Goal: Information Seeking & Learning: Learn about a topic

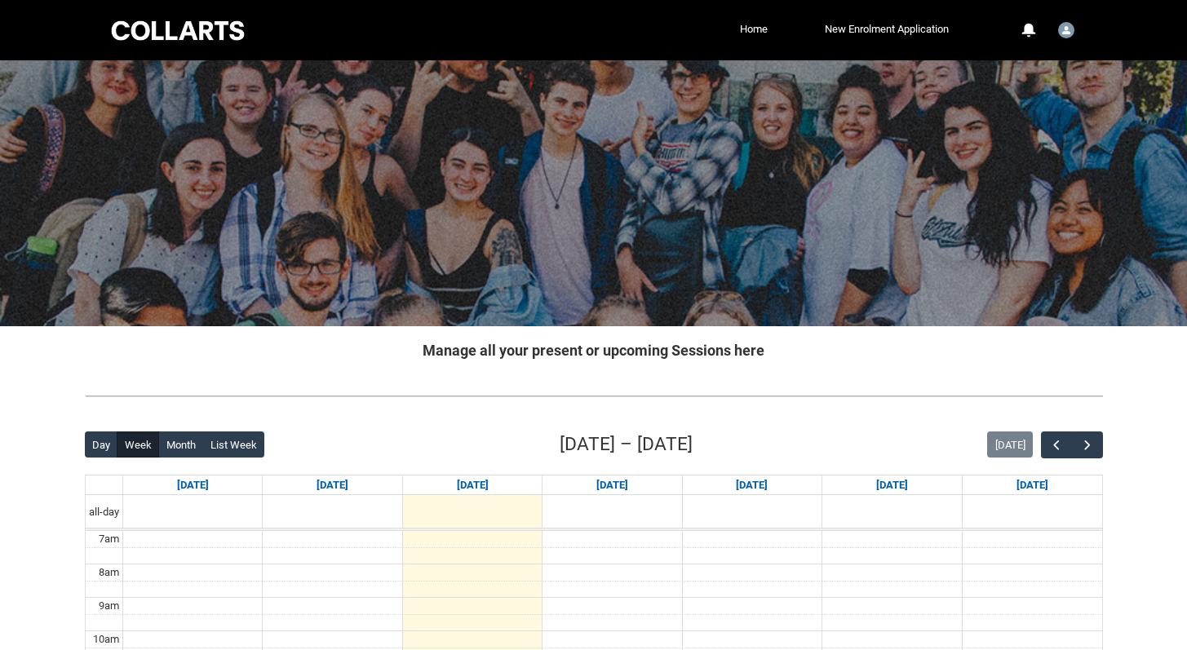
scroll to position [113, 0]
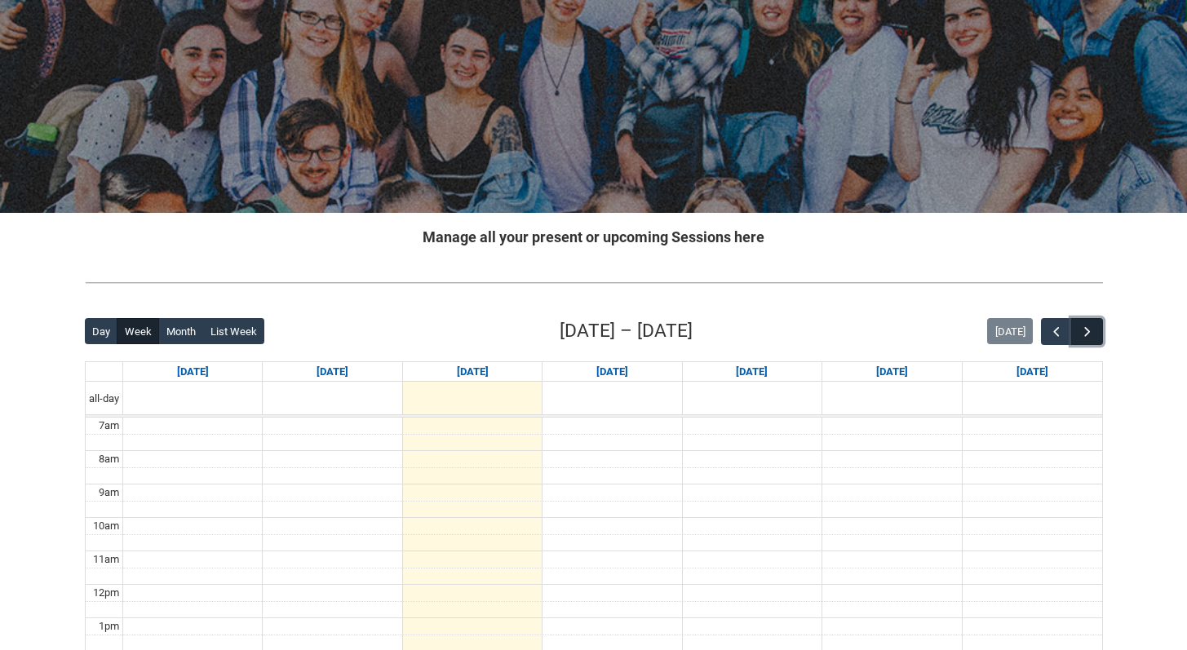
click at [1086, 328] on span "button" at bounding box center [1087, 332] width 16 height 16
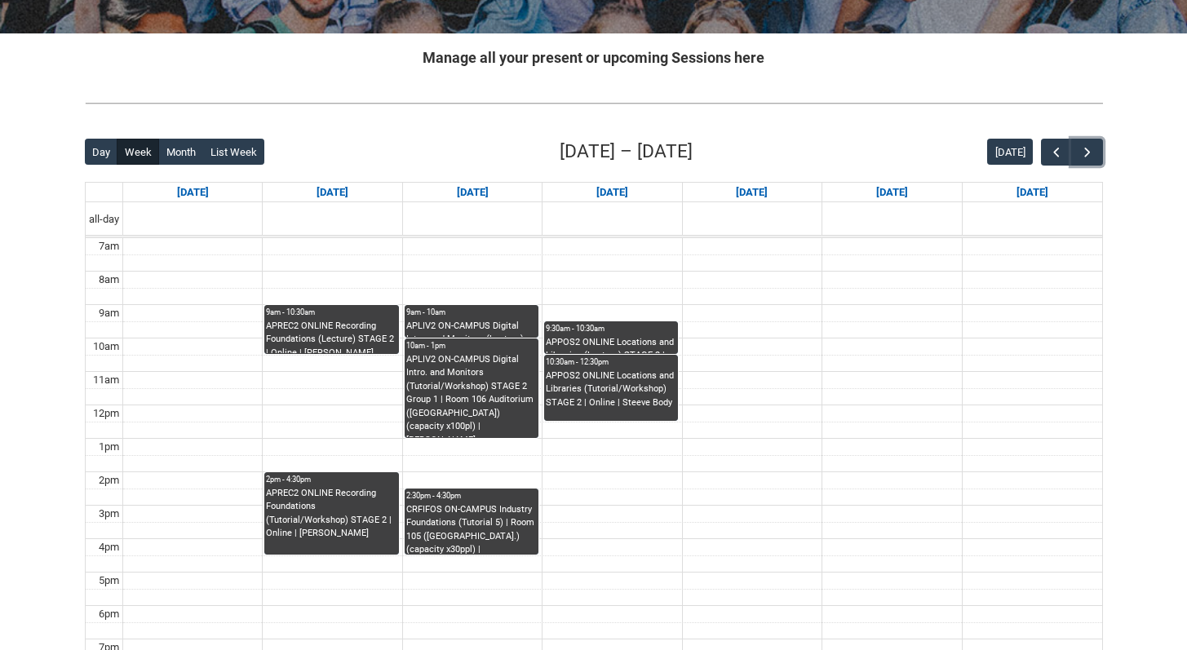
scroll to position [294, 0]
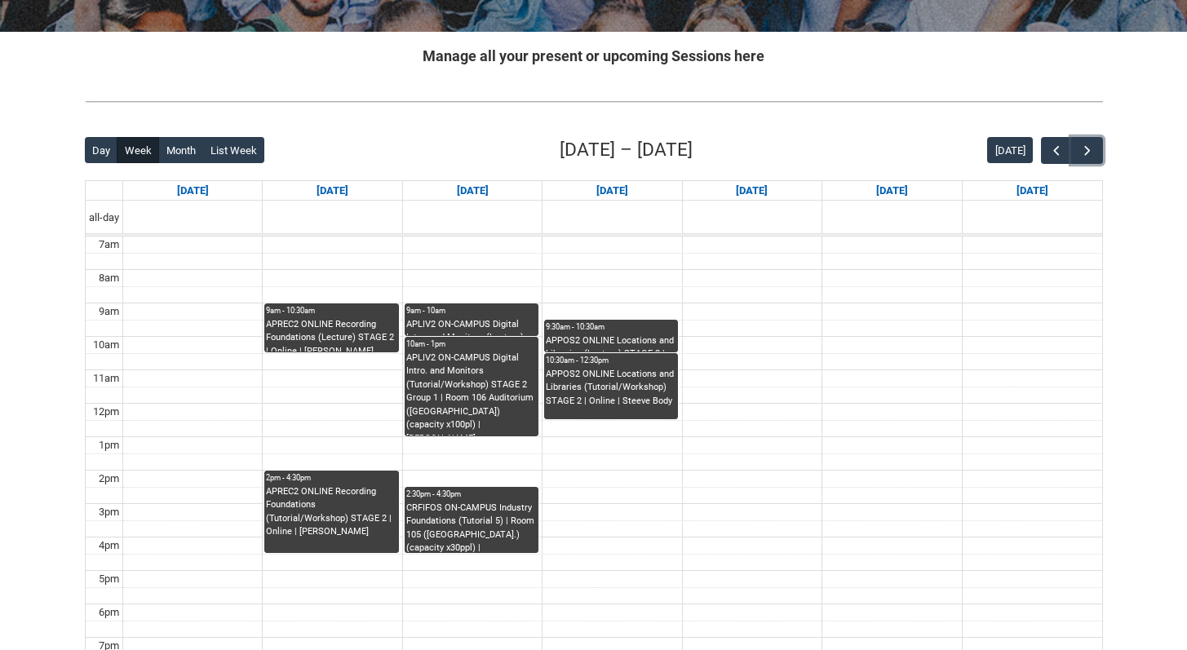
click at [347, 321] on div "APREC2 ONLINE Recording Foundations (Lecture) STAGE 2 | Online | [PERSON_NAME]" at bounding box center [331, 335] width 131 height 34
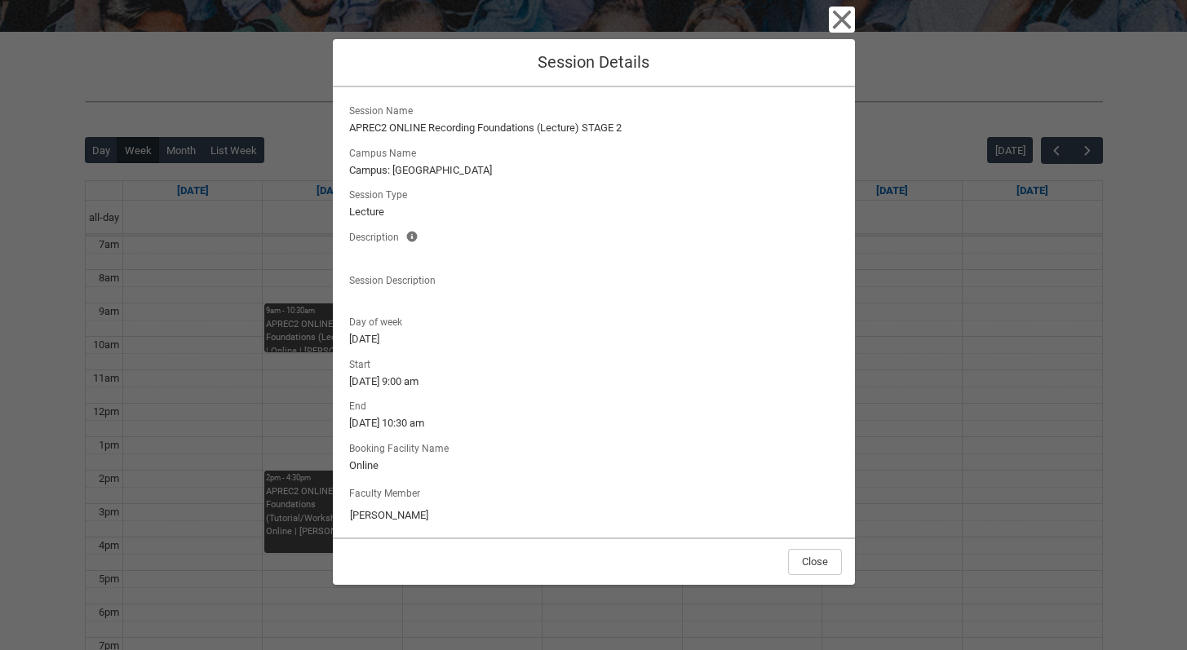
click at [423, 123] on lightning-formatted-text "APREC2 ONLINE Recording Foundations (Lecture) STAGE 2" at bounding box center [593, 128] width 489 height 16
drag, startPoint x: 434, startPoint y: 124, endPoint x: 518, endPoint y: 125, distance: 84.0
click at [518, 125] on lightning-formatted-text "APREC2 ONLINE Recording Foundations (Lecture) STAGE 2" at bounding box center [593, 128] width 489 height 16
click at [518, 124] on lightning-formatted-text "APREC2 ONLINE Recording Foundations (Lecture) STAGE 2" at bounding box center [593, 128] width 489 height 16
drag, startPoint x: 430, startPoint y: 130, endPoint x: 540, endPoint y: 130, distance: 110.1
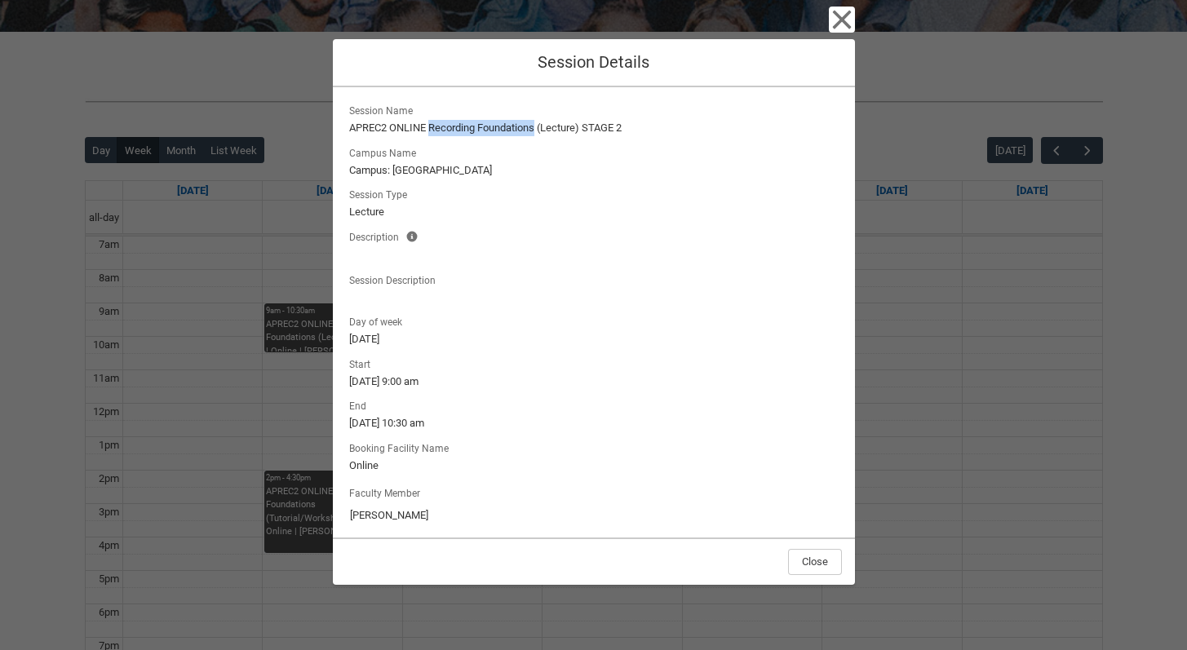
click at [540, 130] on lightning-formatted-text "APREC2 ONLINE Recording Foundations (Lecture) STAGE 2" at bounding box center [593, 128] width 489 height 16
copy lightning-formatted-text "Recording Foundations"
click at [396, 134] on lightning-formatted-text "APREC2 ONLINE Recording Foundations (Lecture) STAGE 2" at bounding box center [593, 128] width 489 height 16
drag, startPoint x: 345, startPoint y: 130, endPoint x: 538, endPoint y: 130, distance: 192.5
click at [538, 130] on lightning-output-field "Session Name APREC2 ONLINE Recording Foundations (Lecture) STAGE 2" at bounding box center [594, 118] width 496 height 36
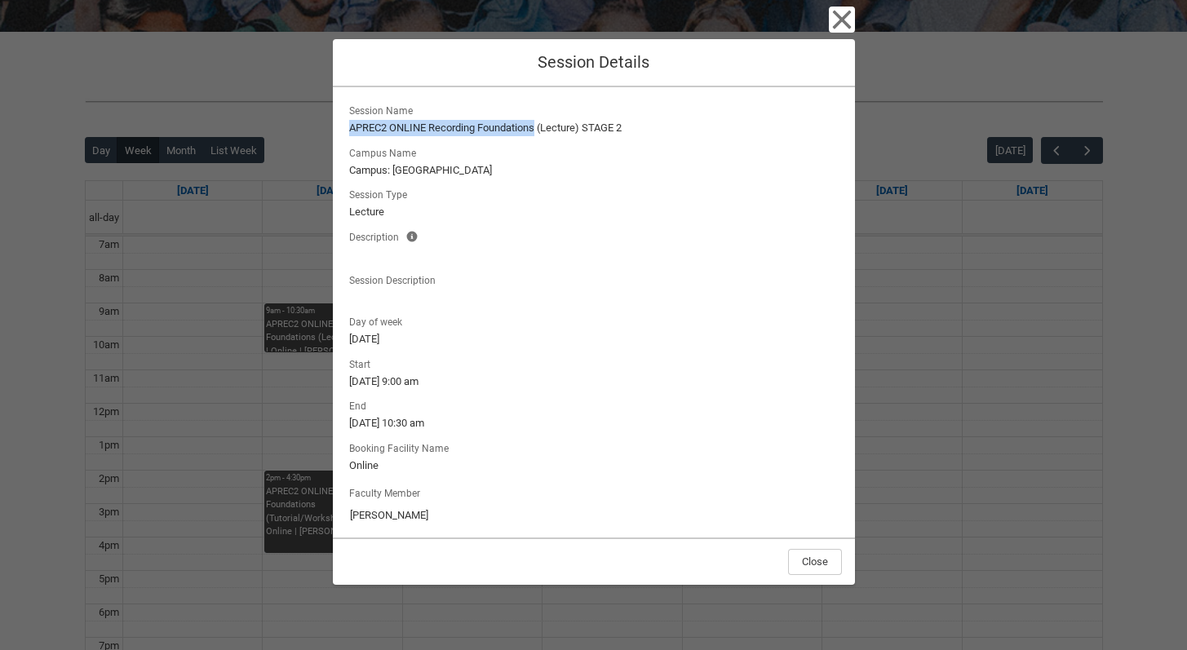
copy lightning-formatted-text "APREC2 ONLINE Recording Foundations"
click at [834, 21] on icon "button" at bounding box center [842, 20] width 26 height 26
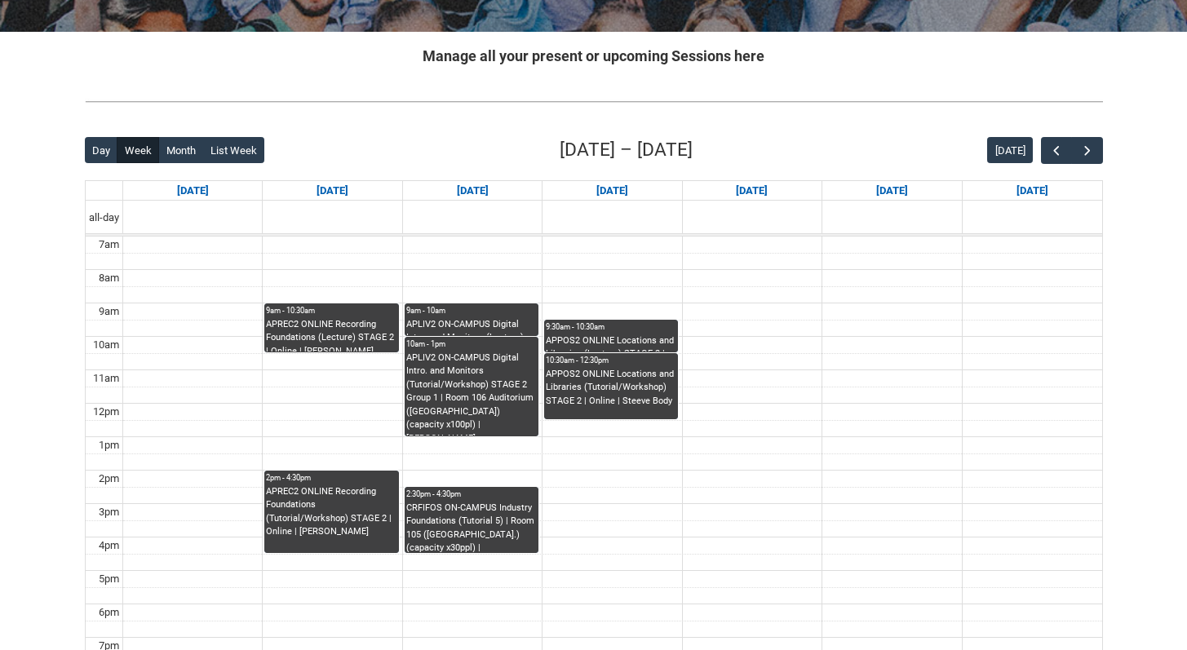
click at [343, 338] on div "APREC2 ONLINE Recording Foundations (Lecture) STAGE 2 | Online | [PERSON_NAME]" at bounding box center [331, 335] width 131 height 34
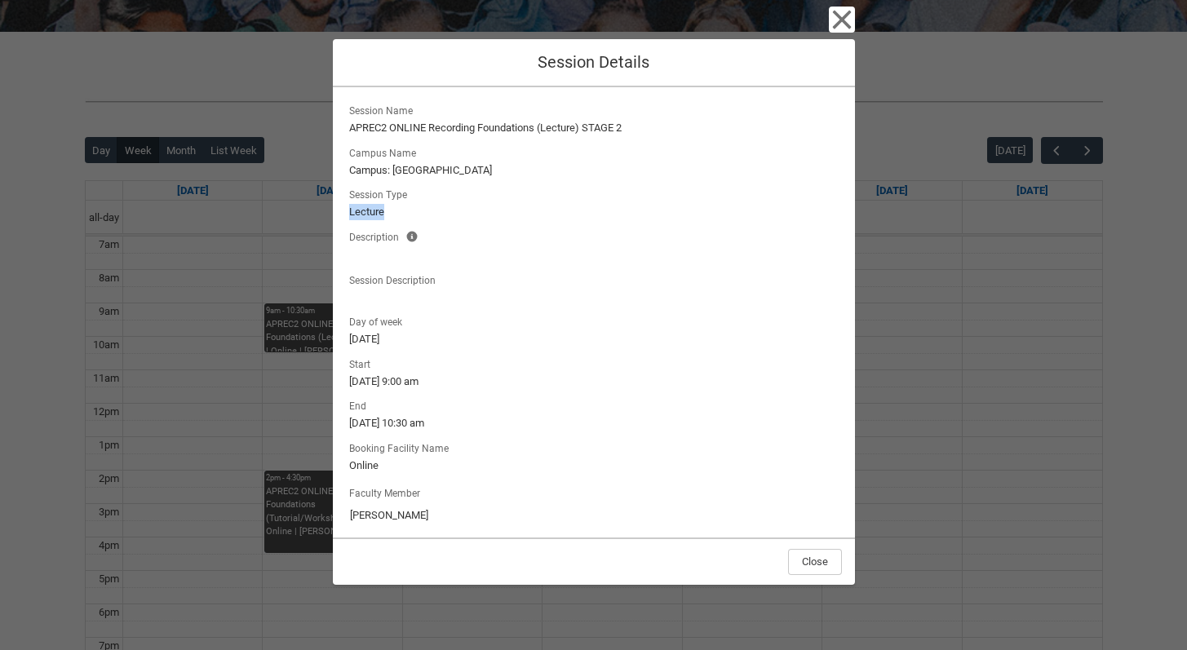
drag, startPoint x: 389, startPoint y: 209, endPoint x: 348, endPoint y: 211, distance: 40.9
click at [349, 211] on lightning-formatted-text "Lecture" at bounding box center [593, 212] width 489 height 16
copy lightning-formatted-text "Lecture"
click at [309, 310] on div "Close Session Details Session Name APREC2 ONLINE Recording Foundations (Lecture…" at bounding box center [593, 325] width 1187 height 650
click at [827, 24] on div "Close Session Details Session Name APREC2 ONLINE Recording Foundations (Lecture…" at bounding box center [594, 325] width 522 height 650
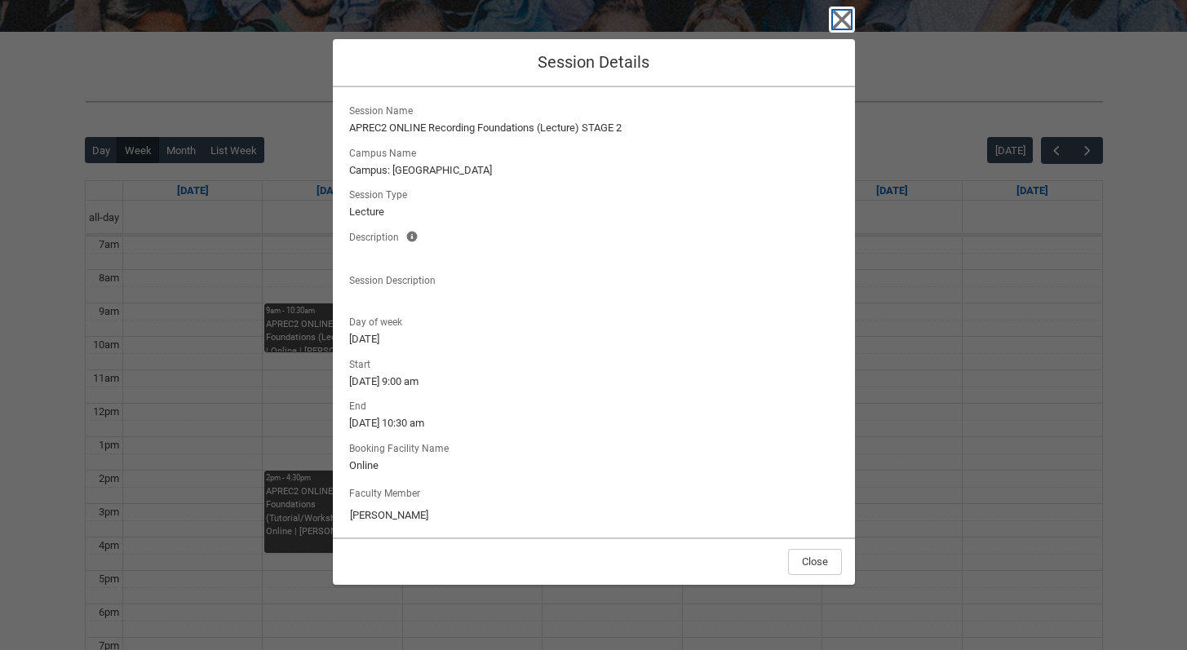
click at [834, 24] on icon "button" at bounding box center [842, 20] width 26 height 26
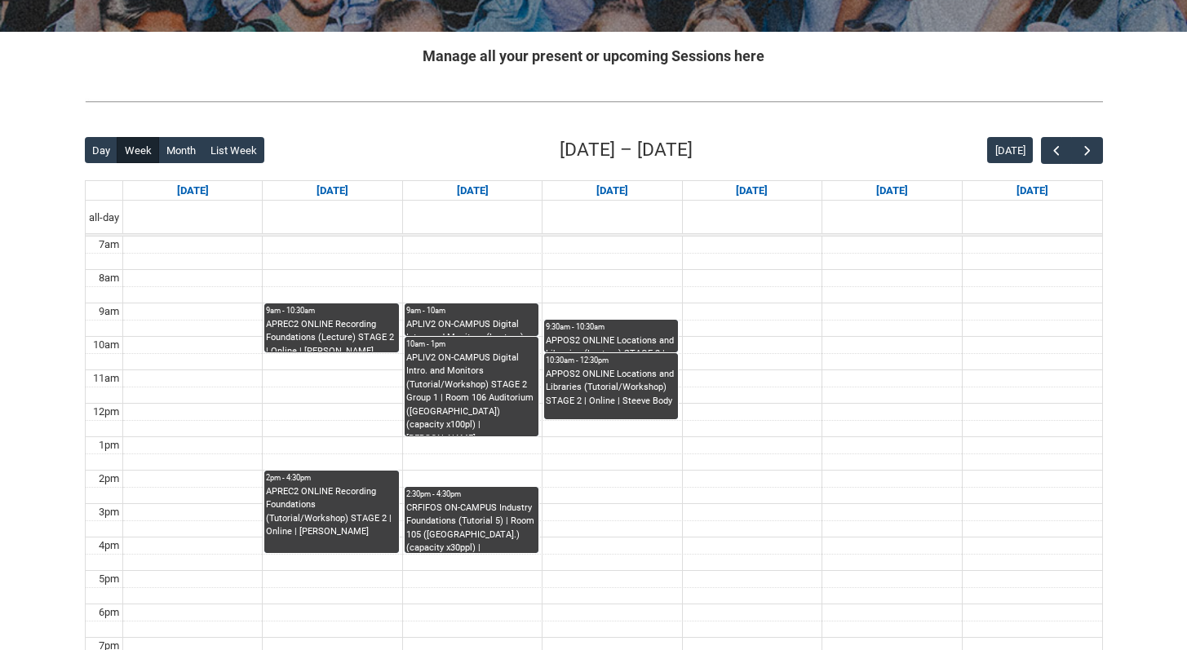
click at [361, 500] on div "APREC2 ONLINE Recording Foundations (Tutorial/Workshop) STAGE 2 | Online | [PER…" at bounding box center [331, 512] width 131 height 54
click at [0, 0] on lightning-spinner at bounding box center [0, 0] width 0 height 0
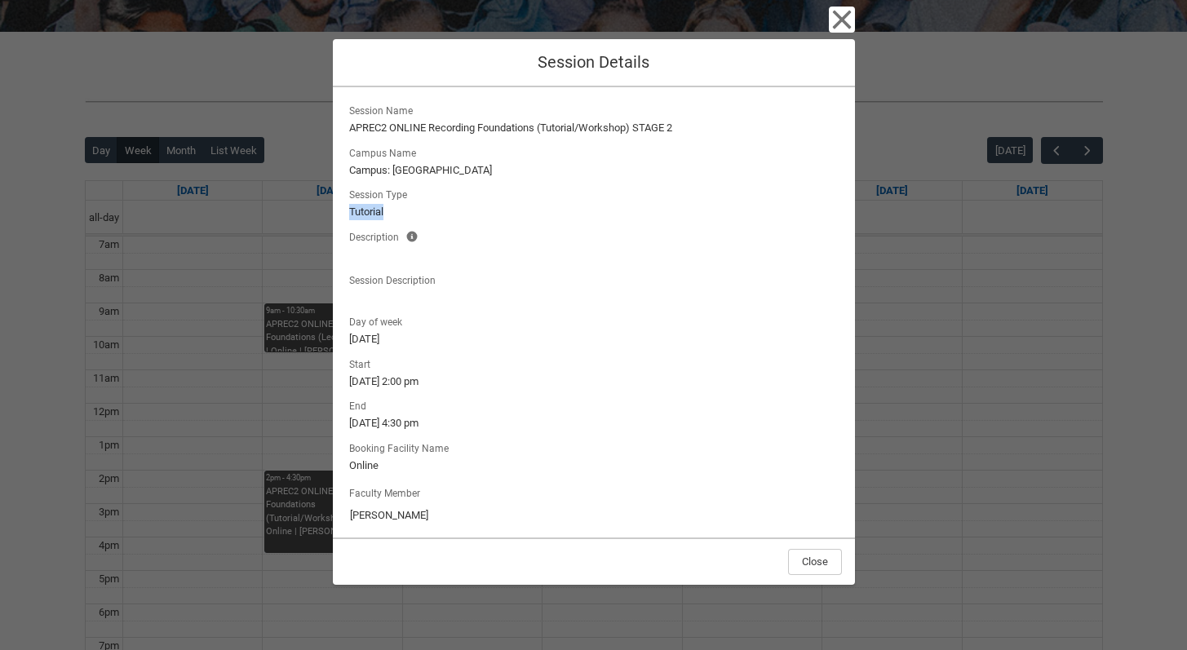
drag, startPoint x: 396, startPoint y: 212, endPoint x: 338, endPoint y: 212, distance: 57.9
click at [338, 212] on div "Session Name APREC2 ONLINE Recording Foundations (Tutorial/Workshop) STAGE 2 Ca…" at bounding box center [594, 312] width 522 height 450
copy lightning-formatted-text "Tutorial"
click at [280, 421] on div "Close Session Details Session Name APREC2 ONLINE Recording Foundations (Tutoria…" at bounding box center [593, 325] width 1187 height 650
click at [836, 20] on icon "button" at bounding box center [842, 20] width 26 height 26
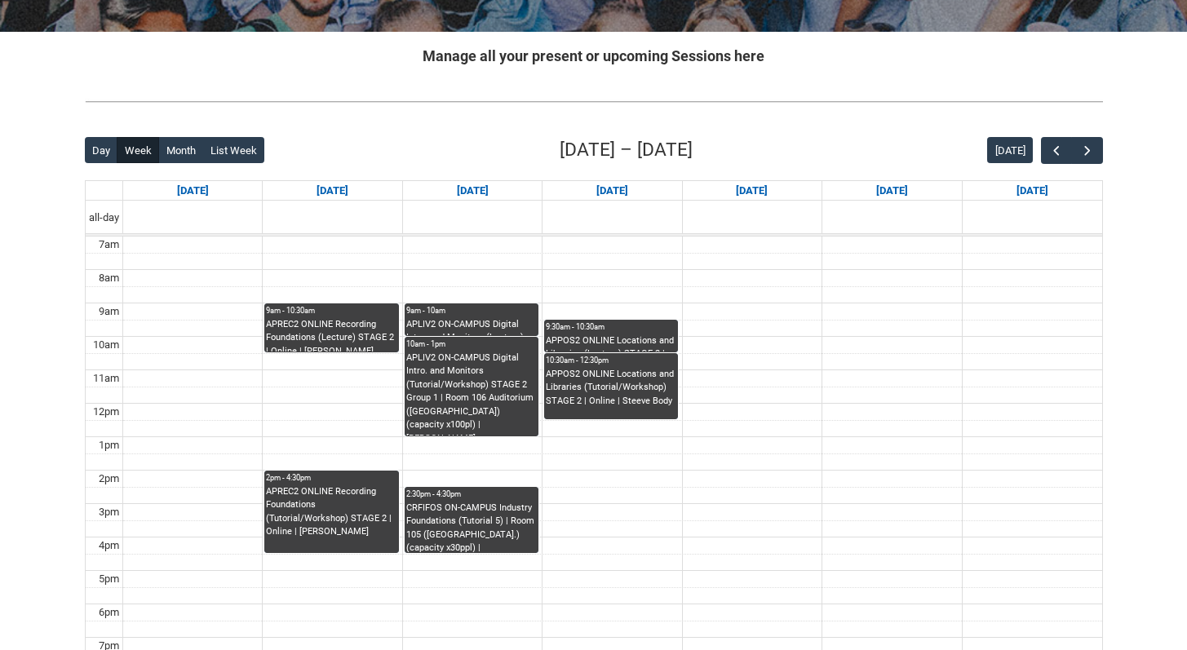
click at [457, 307] on div "9am - 10am" at bounding box center [471, 310] width 131 height 11
click at [0, 0] on lightning-spinner at bounding box center [0, 0] width 0 height 0
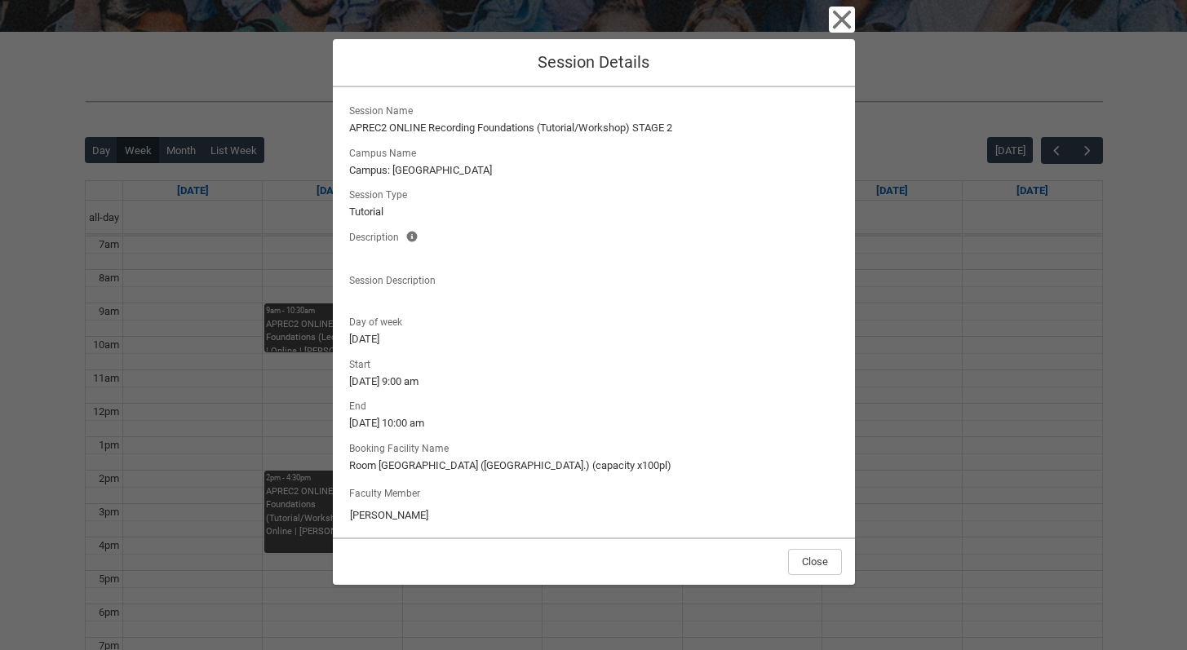
click at [471, 134] on lightning-formatted-text "APREC2 ONLINE Recording Foundations (Tutorial/Workshop) STAGE 2" at bounding box center [593, 128] width 489 height 16
drag, startPoint x: 351, startPoint y: 126, endPoint x: 573, endPoint y: 133, distance: 222.8
click at [573, 133] on lightning-formatted-text "APLIV2 ON-CAMPUS Digital Intro. and Monitors (Lecture) STAGE 2" at bounding box center [593, 128] width 489 height 16
drag, startPoint x: 348, startPoint y: 126, endPoint x: 616, endPoint y: 126, distance: 267.5
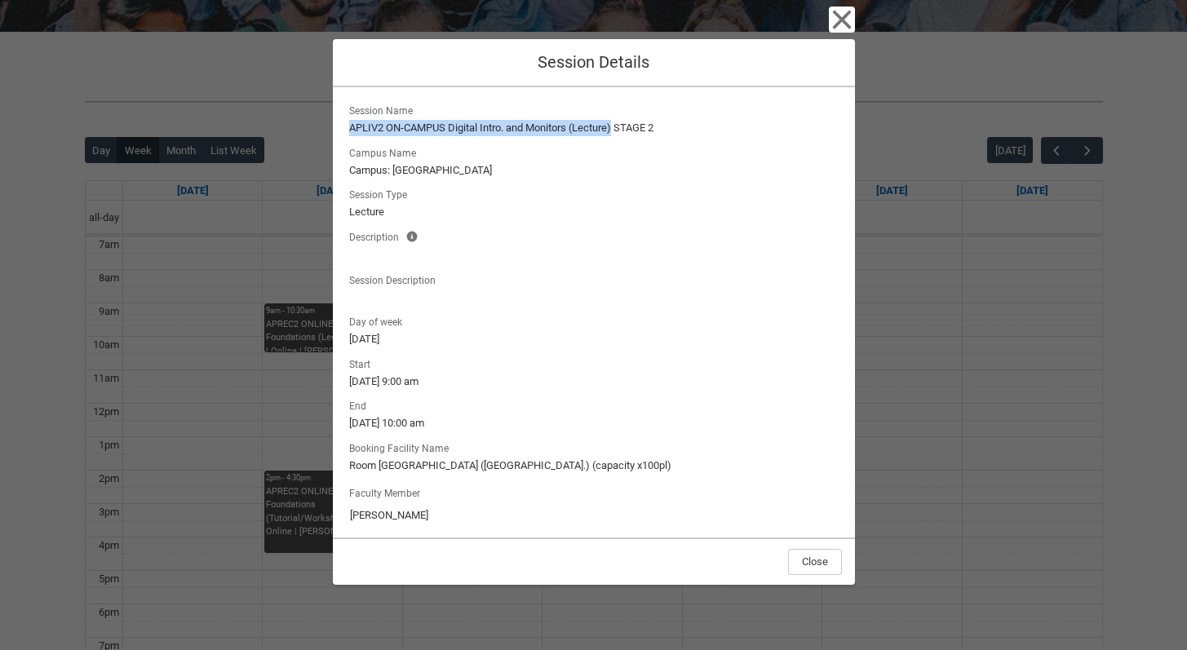
click at [616, 126] on lightning-formatted-text "APLIV2 ON-CAMPUS Digital Intro. and Monitors (Lecture) STAGE 2" at bounding box center [593, 128] width 489 height 16
copy lightning-formatted-text "APLIV2 ON-CAMPUS Digital Intro. and Monitors (Lecture)"
click at [843, 18] on icon "button" at bounding box center [841, 20] width 19 height 19
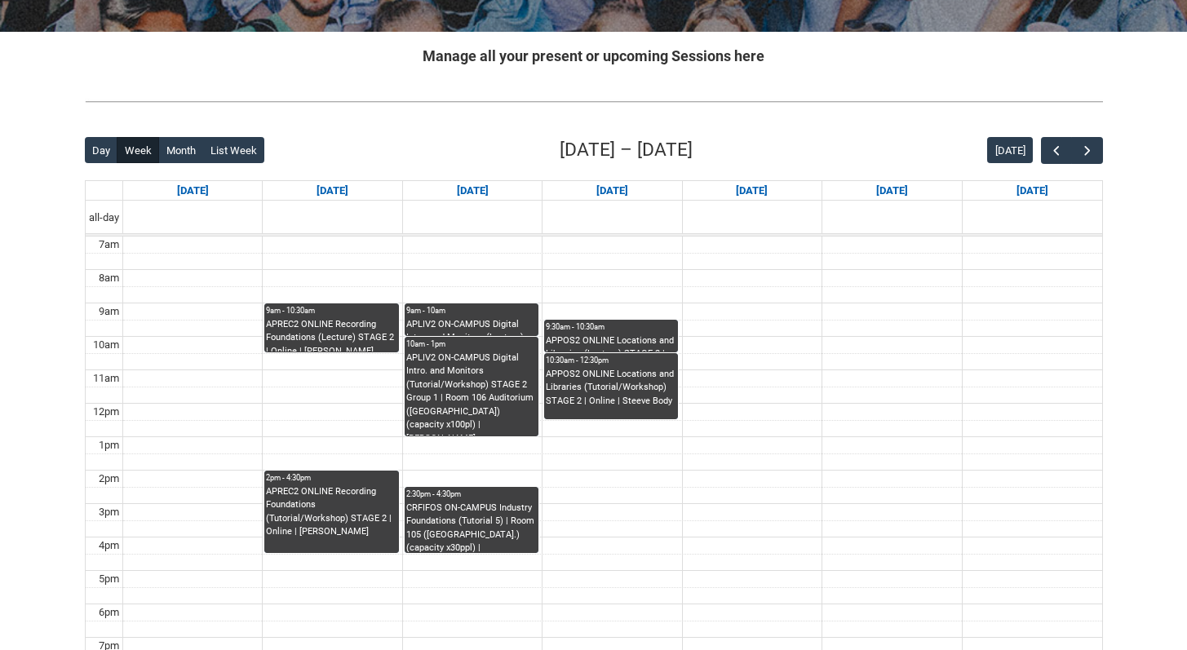
click at [486, 376] on div "APLIV2 ON-CAMPUS Digital Intro. and Monitors (Tutorial/Workshop) STAGE 2 Group …" at bounding box center [471, 394] width 131 height 85
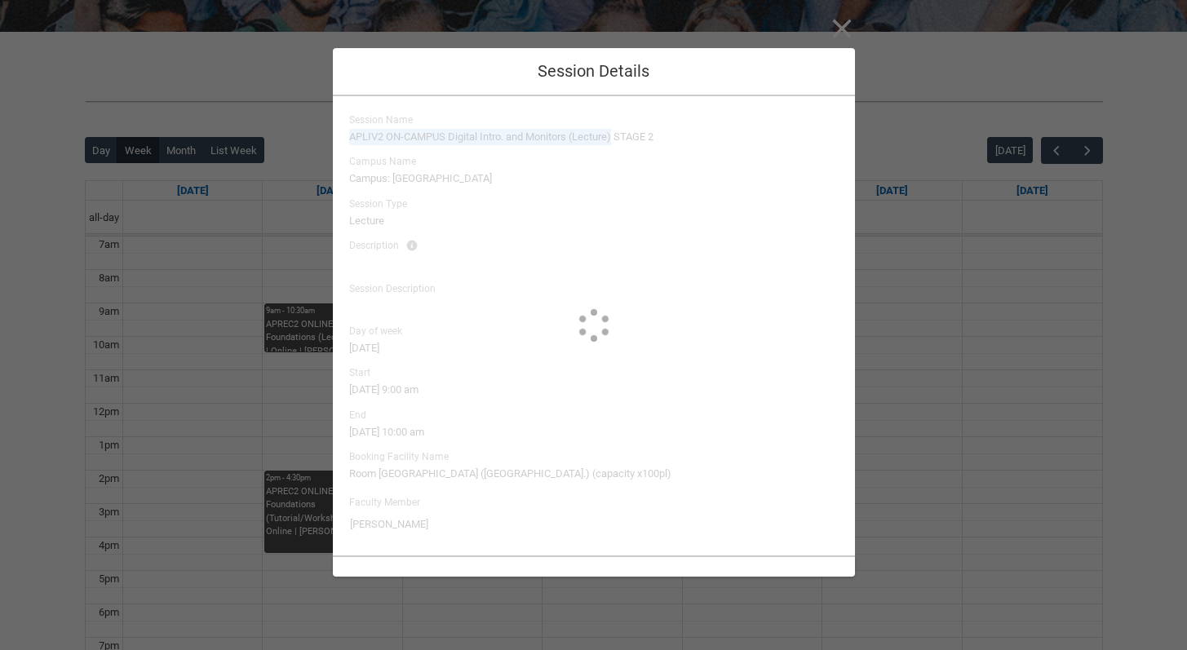
click at [486, 129] on lightning-formatted-text "APLIV2 ON-CAMPUS Digital Intro. and Monitors (Lecture) STAGE 2" at bounding box center [593, 137] width 489 height 16
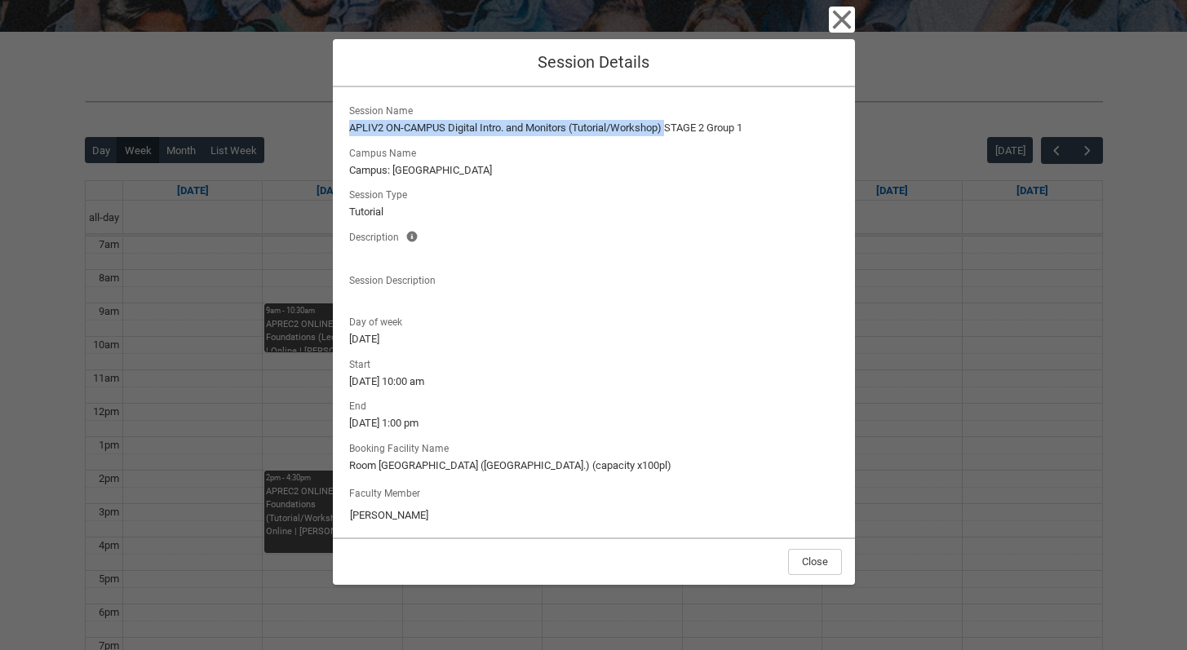
drag, startPoint x: 347, startPoint y: 126, endPoint x: 671, endPoint y: 125, distance: 324.6
click at [671, 125] on lightning-output-field "Session Name APLIV2 ON-CAMPUS Digital Intro. and Monitors (Tutorial/Workshop) S…" at bounding box center [594, 118] width 496 height 36
copy lightning-formatted-text "APLIV2 ON-CAMPUS Digital Intro. and Monitors (Tutorial/Workshop)"
click at [830, 25] on icon "button" at bounding box center [842, 20] width 26 height 26
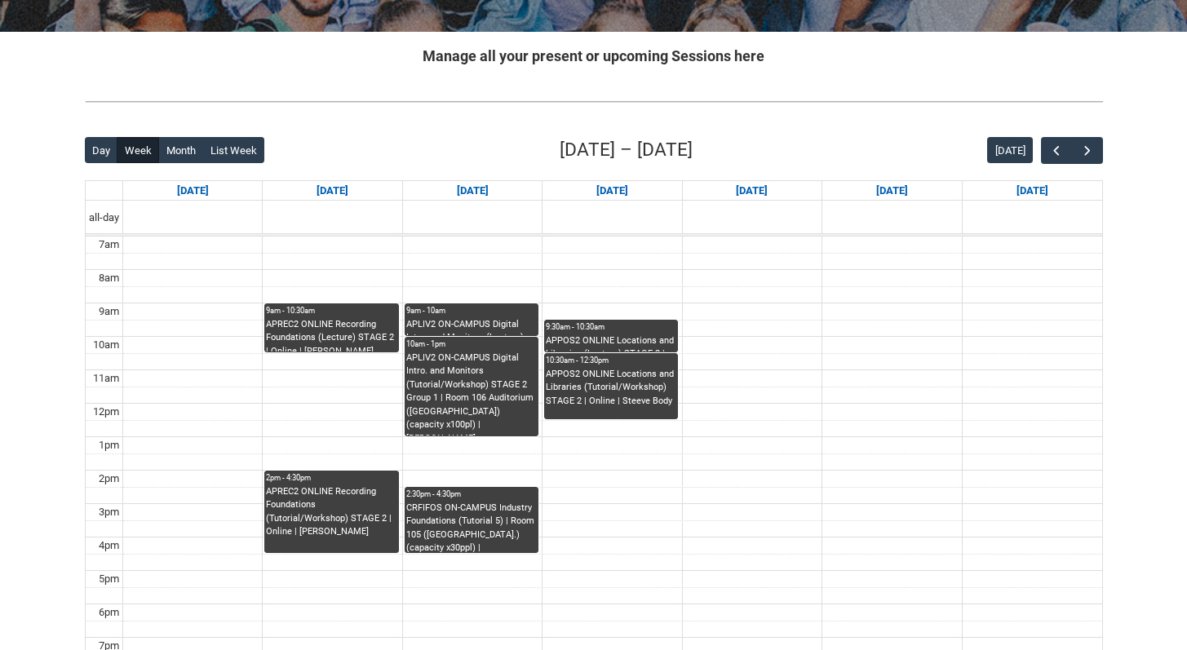
click at [449, 505] on div "CRFIFOS ON-CAMPUS Industry Foundations (Tutorial 5) | Room 105 ([GEOGRAPHIC_DAT…" at bounding box center [471, 527] width 131 height 51
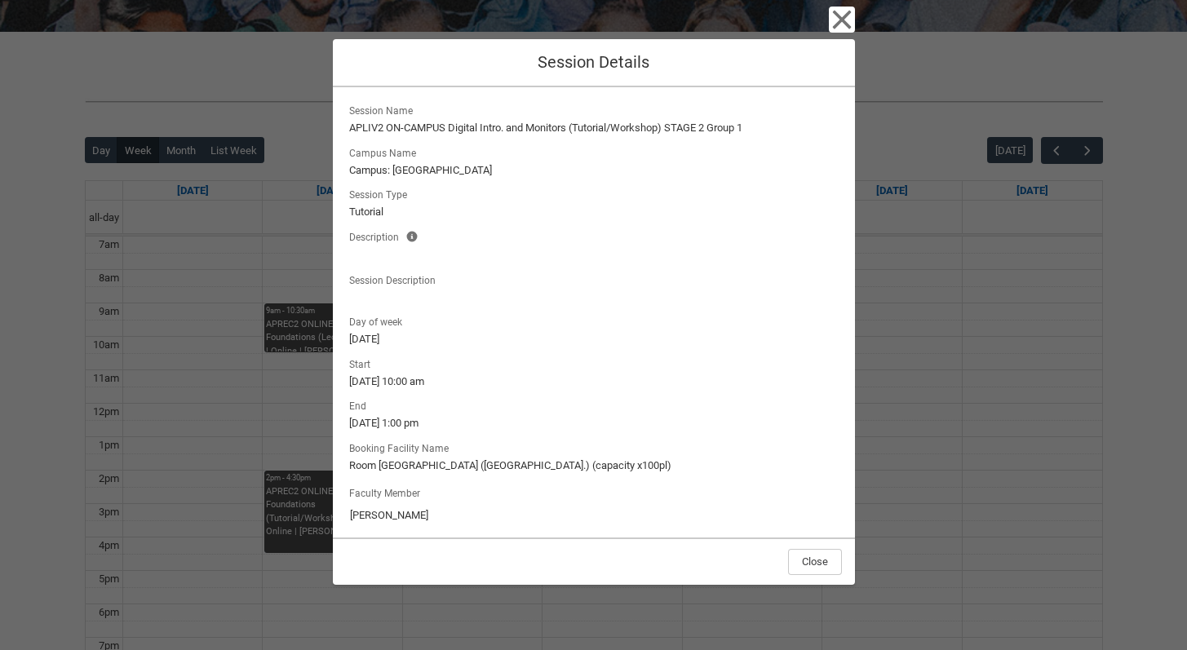
click at [528, 165] on lightning-formatted-text "Campus: [GEOGRAPHIC_DATA]" at bounding box center [593, 170] width 489 height 16
drag, startPoint x: 349, startPoint y: 126, endPoint x: 554, endPoint y: 126, distance: 204.7
click at [554, 126] on lightning-formatted-text "CRFIFOS ON-CAMPUS Industry Foundations (Tutorial 5)" at bounding box center [593, 128] width 489 height 16
click at [622, 127] on lightning-formatted-text "CRFIFOS ON-CAMPUS Industry Foundations (Tutorial 5)" at bounding box center [593, 128] width 489 height 16
drag, startPoint x: 555, startPoint y: 122, endPoint x: 347, endPoint y: 124, distance: 208.8
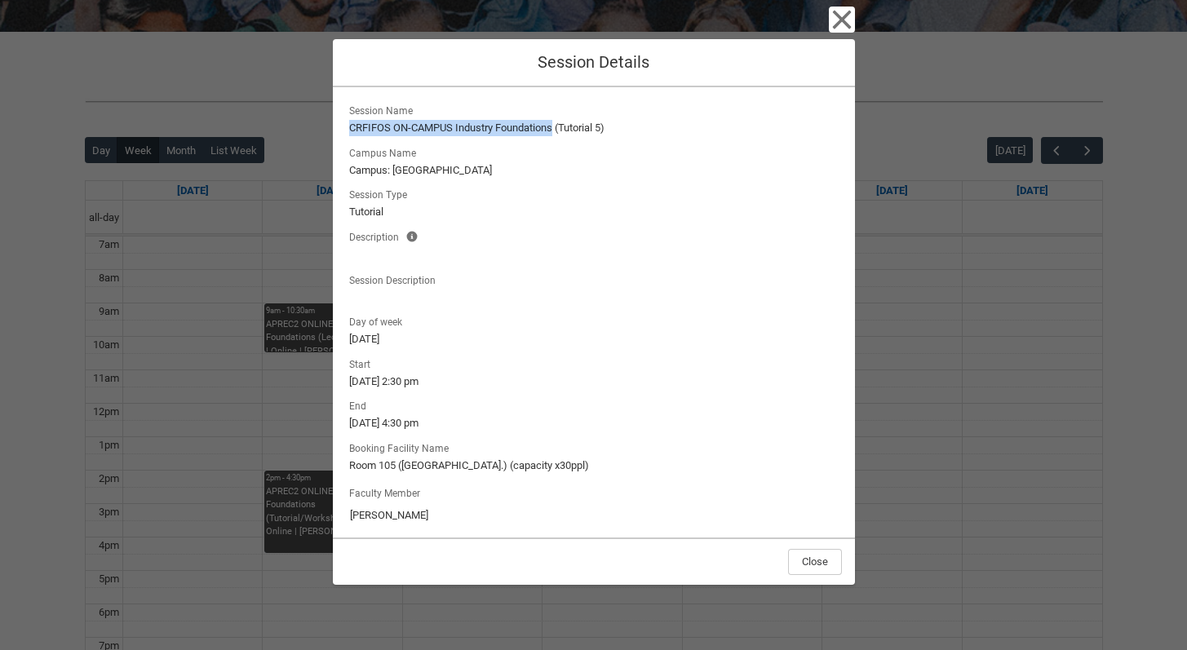
click at [347, 124] on lightning-output-field "Session Name [GEOGRAPHIC_DATA] ON-CAMPUS Industry Foundations (Tutorial 5)" at bounding box center [594, 118] width 496 height 36
click at [434, 132] on lightning-formatted-text "CRFIFOS ON-CAMPUS Industry Foundations (Tutorial 5)" at bounding box center [593, 128] width 489 height 16
drag, startPoint x: 345, startPoint y: 127, endPoint x: 599, endPoint y: 132, distance: 253.7
click at [599, 132] on lightning-output-field "Session Name [GEOGRAPHIC_DATA] ON-CAMPUS Industry Foundations (Tutorial 5)" at bounding box center [594, 118] width 496 height 36
copy lightning-formatted-text "CRFIFOS ON-CAMPUS Industry Foundations (Tutorial"
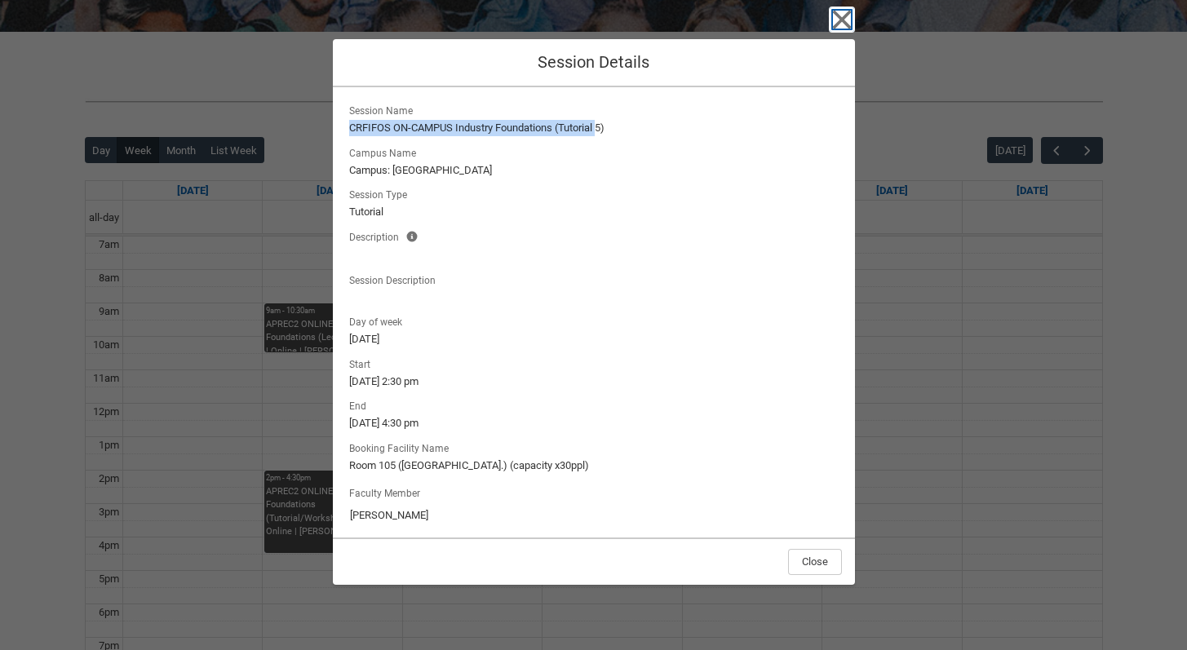
click at [843, 18] on icon "button" at bounding box center [841, 20] width 19 height 19
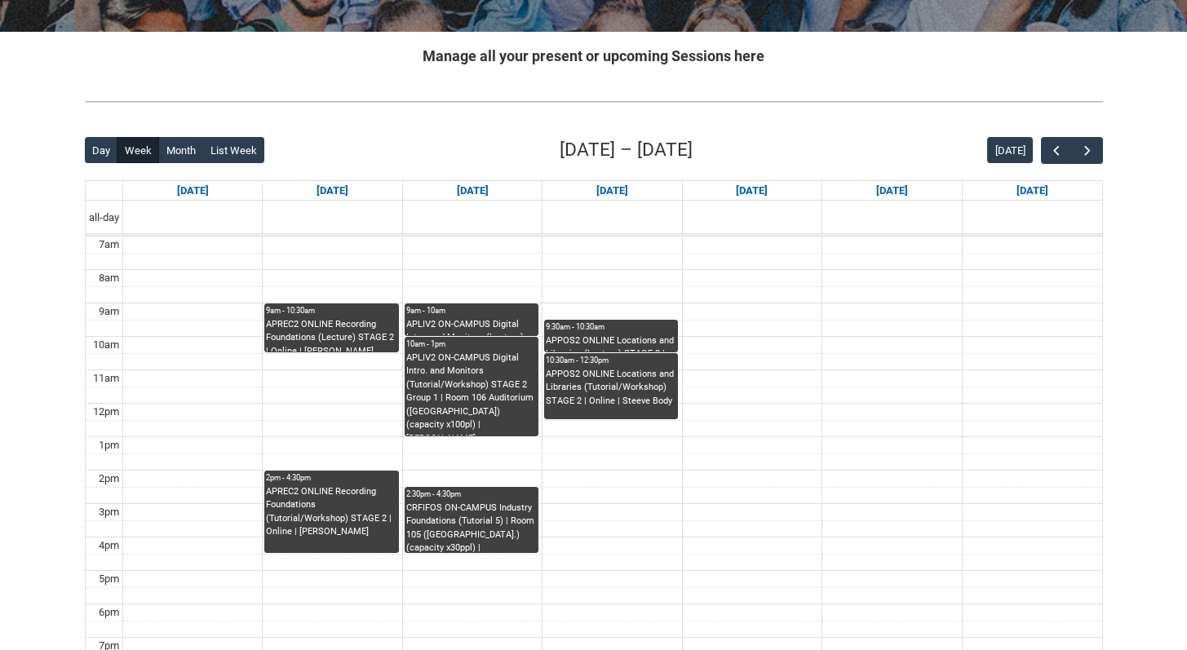
click at [652, 341] on div "APPOS2 ONLINE Locations and Libraries (Lecture) STAGE 2 | Online | Steeve Body" at bounding box center [611, 343] width 131 height 18
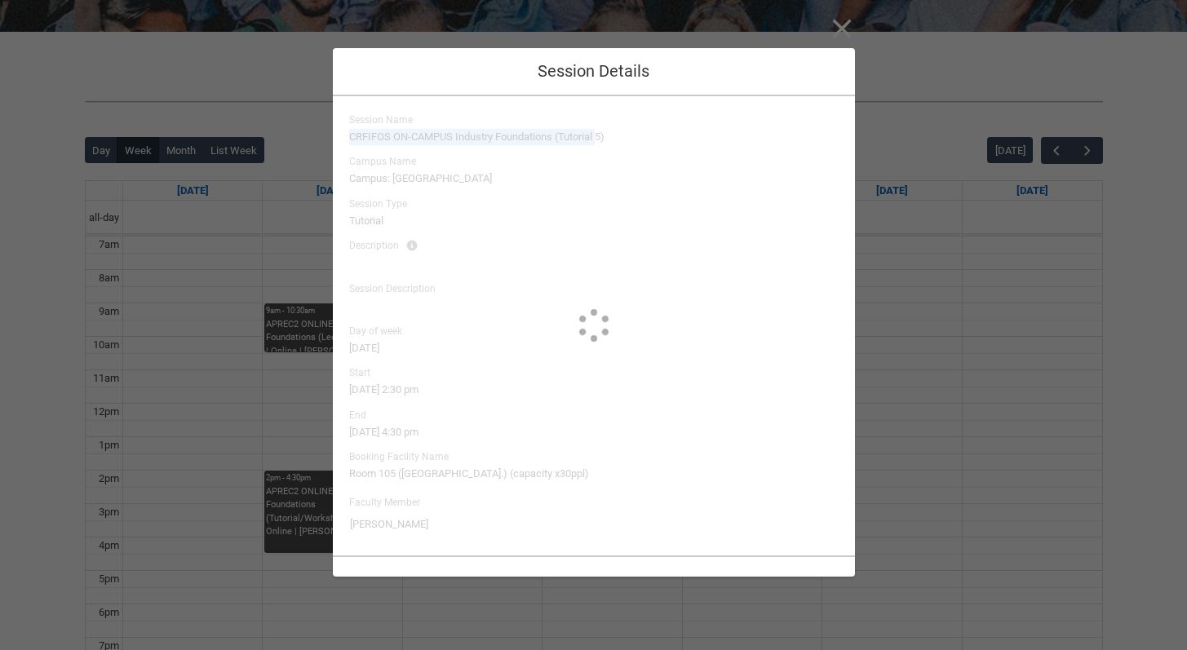
click at [652, 341] on lightning-spinner at bounding box center [594, 325] width 522 height 459
type input "Steeve Body"
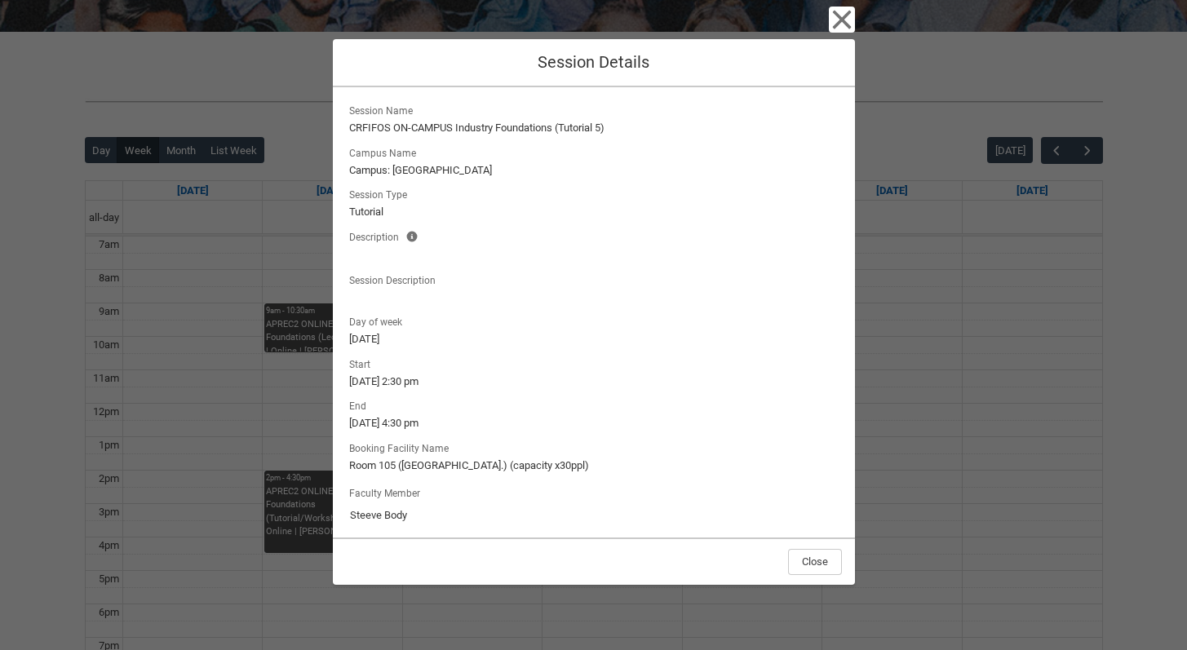
click at [441, 136] on div "Session Name [GEOGRAPHIC_DATA] ON-CAMPUS Industry Foundations (Tutorial 5) Camp…" at bounding box center [594, 202] width 496 height 205
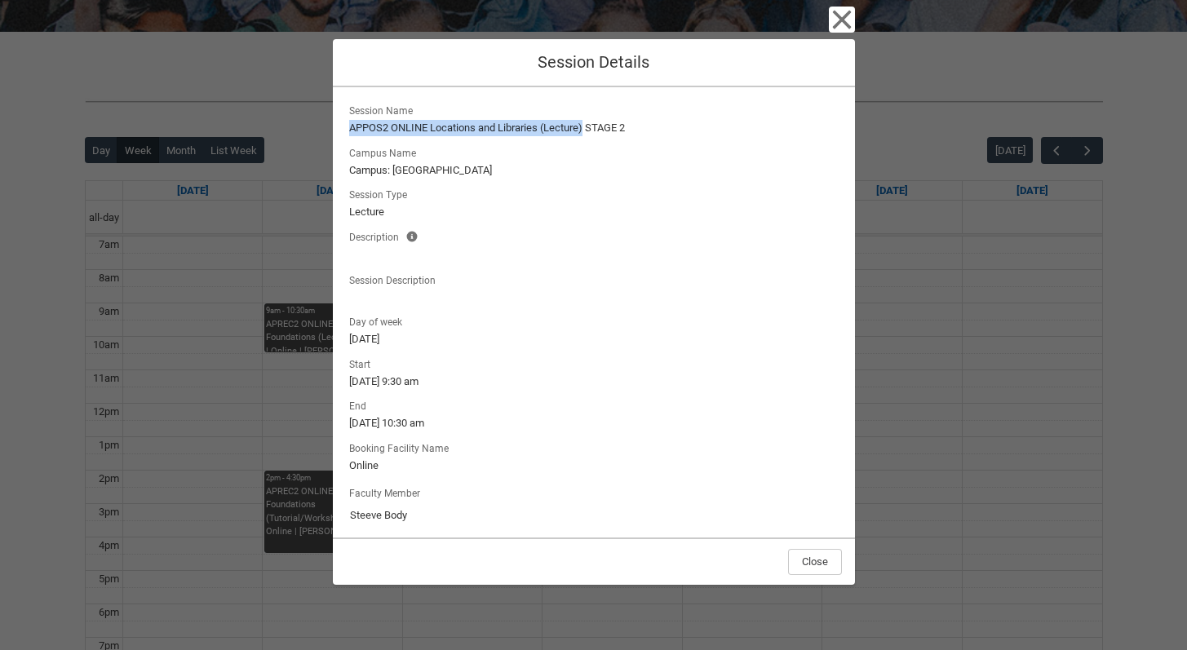
drag, startPoint x: 349, startPoint y: 126, endPoint x: 586, endPoint y: 128, distance: 237.4
click at [586, 128] on lightning-formatted-text "APPOS2 ONLINE Locations and Libraries (Lecture) STAGE 2" at bounding box center [593, 128] width 489 height 16
copy lightning-formatted-text "APPOS2 ONLINE Locations and Libraries (Lecture)"
click at [846, 13] on icon "button" at bounding box center [841, 20] width 19 height 19
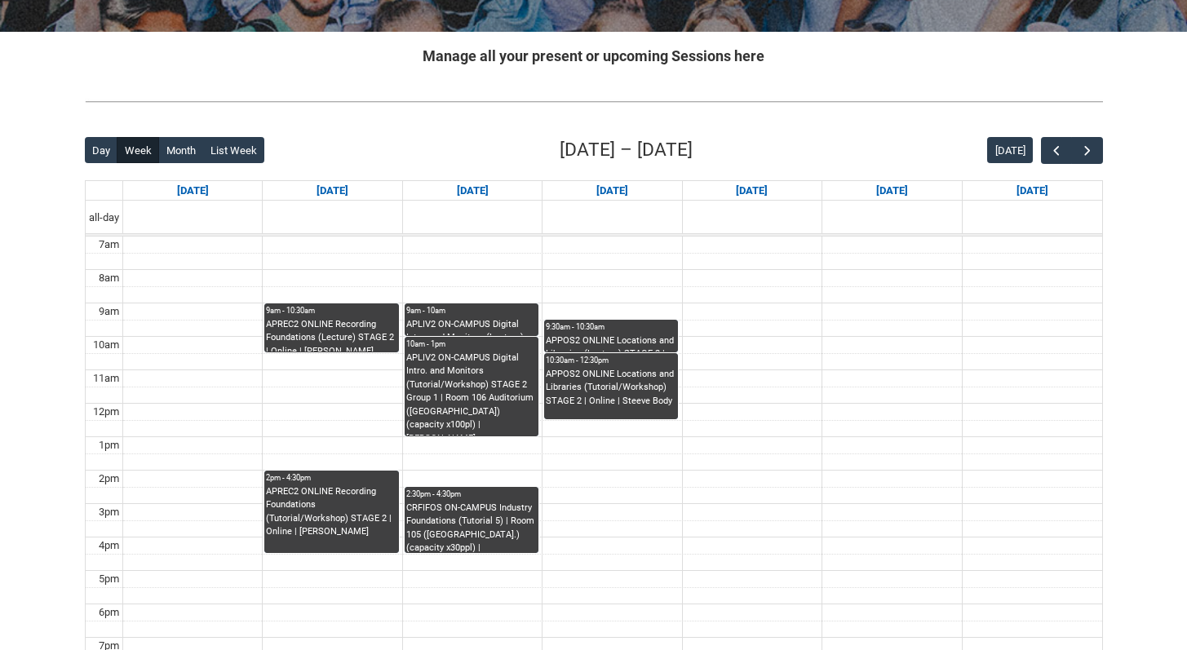
click at [578, 398] on div "APPOS2 ONLINE Locations and Libraries (Tutorial/Workshop) STAGE 2 | Online | St…" at bounding box center [611, 388] width 131 height 41
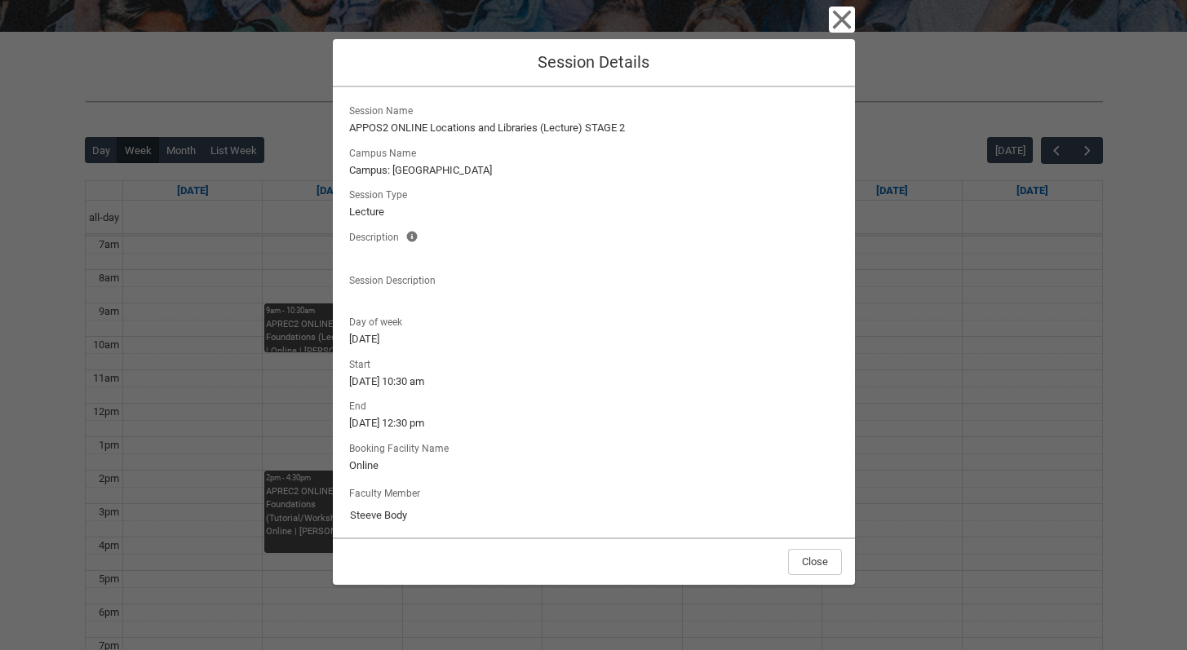
click at [454, 139] on div "Session Name APPOS2 ONLINE Locations and Libraries (Lecture) STAGE 2 Campus Nam…" at bounding box center [594, 202] width 496 height 205
drag, startPoint x: 349, startPoint y: 127, endPoint x: 638, endPoint y: 122, distance: 288.8
click at [638, 122] on lightning-formatted-text "APPOS2 ONLINE Locations and Libraries (Tutorial/Workshop) STAGE 2" at bounding box center [593, 128] width 489 height 16
copy lightning-formatted-text "APPOS2 ONLINE Locations and Libraries (Tutorial/Workshop)"
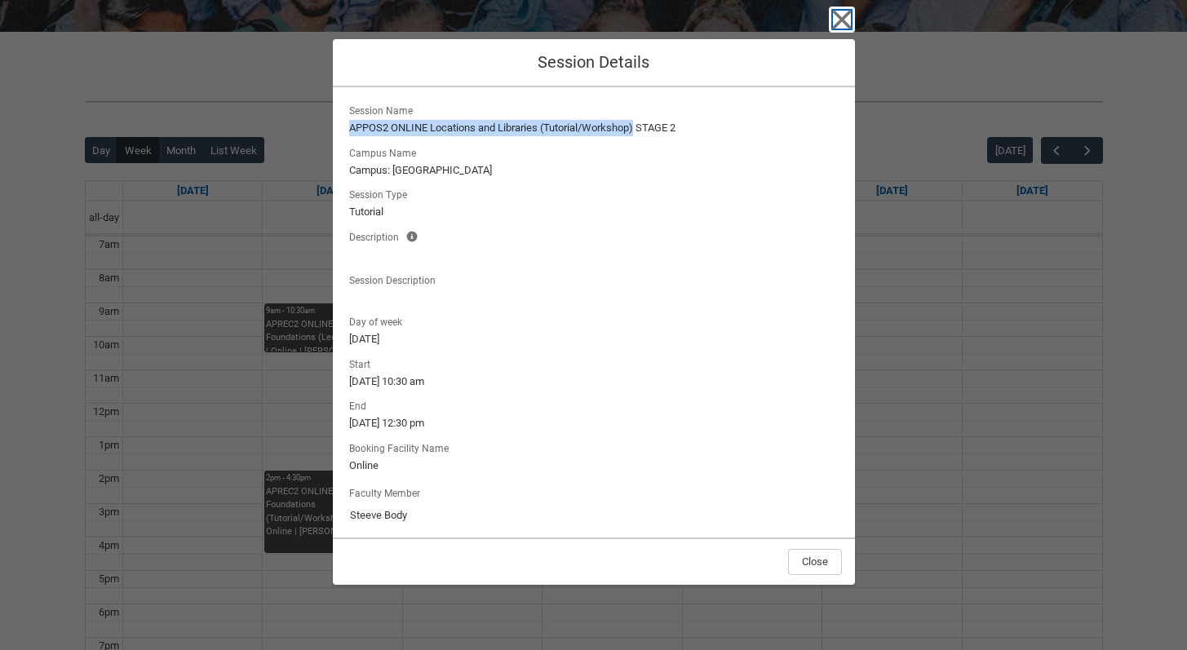
click at [850, 10] on icon "button" at bounding box center [842, 20] width 26 height 26
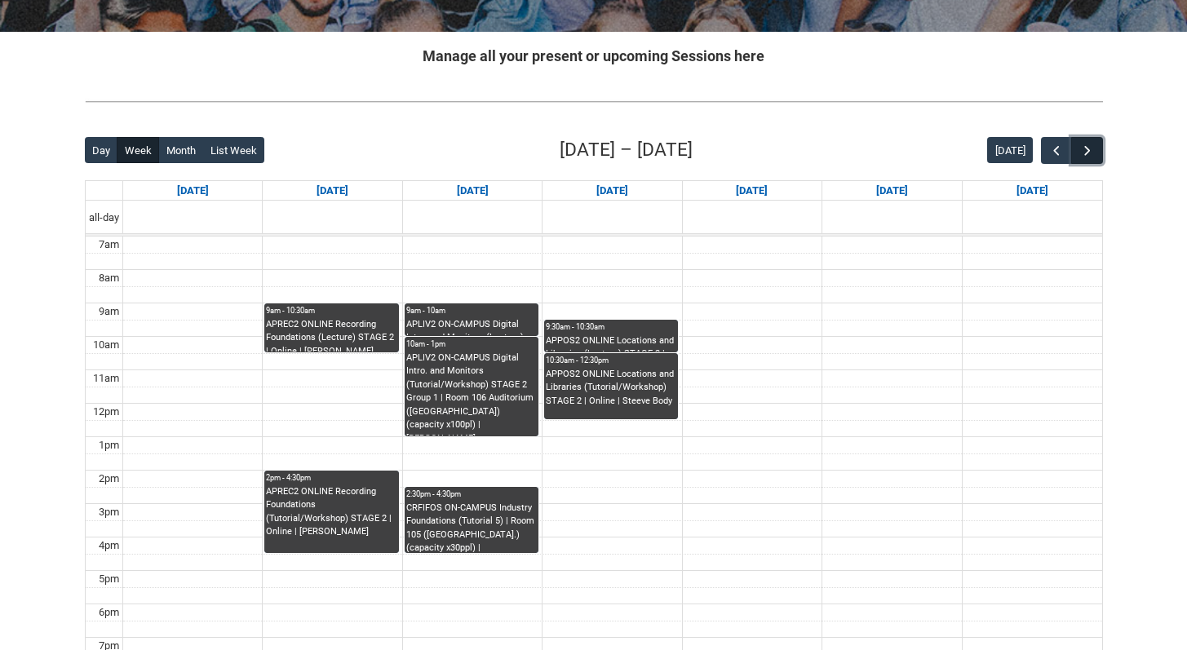
click at [1084, 145] on span "button" at bounding box center [1087, 151] width 16 height 16
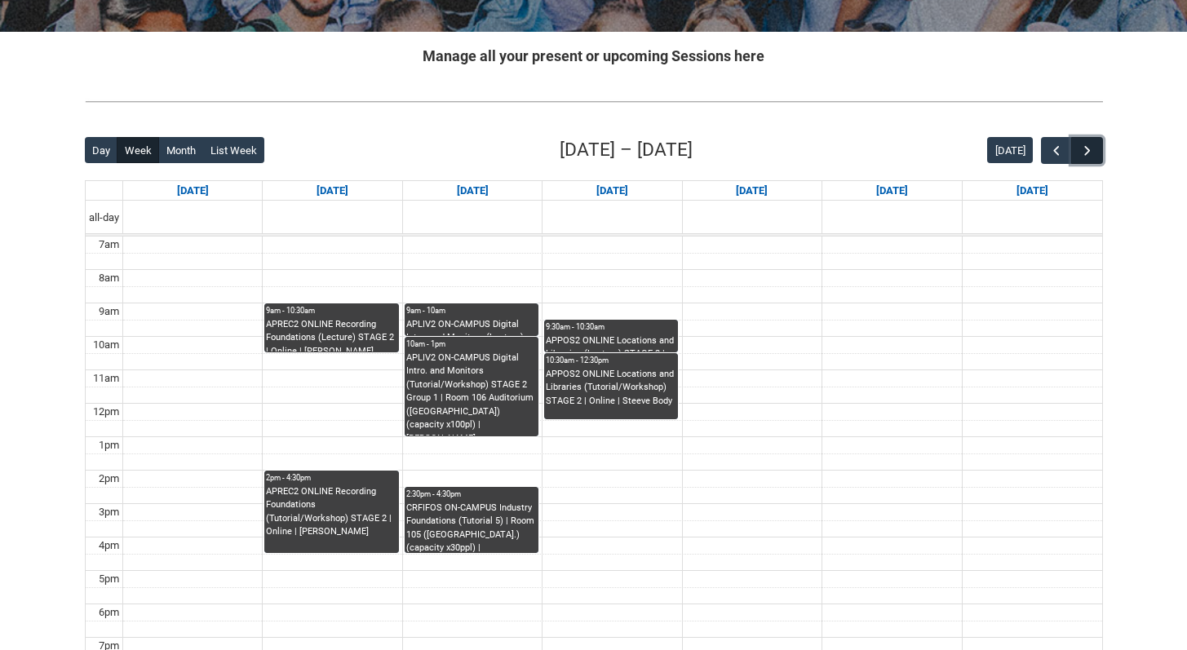
click at [1084, 145] on span "button" at bounding box center [1087, 151] width 16 height 16
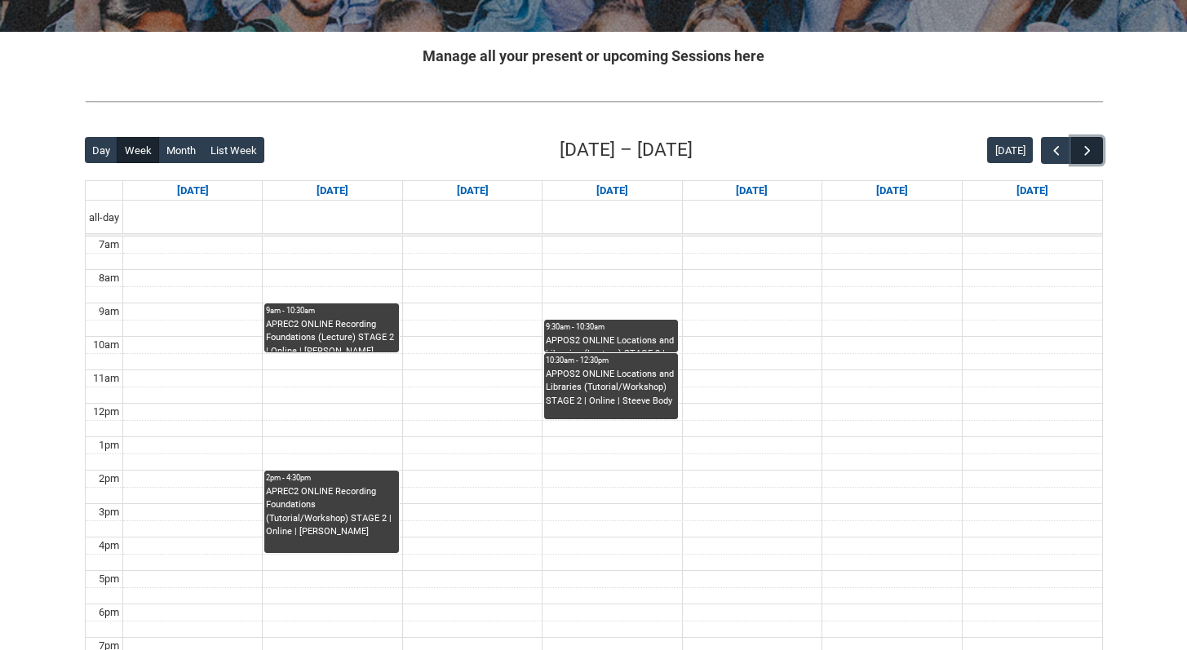
click at [1084, 145] on span "button" at bounding box center [1087, 151] width 16 height 16
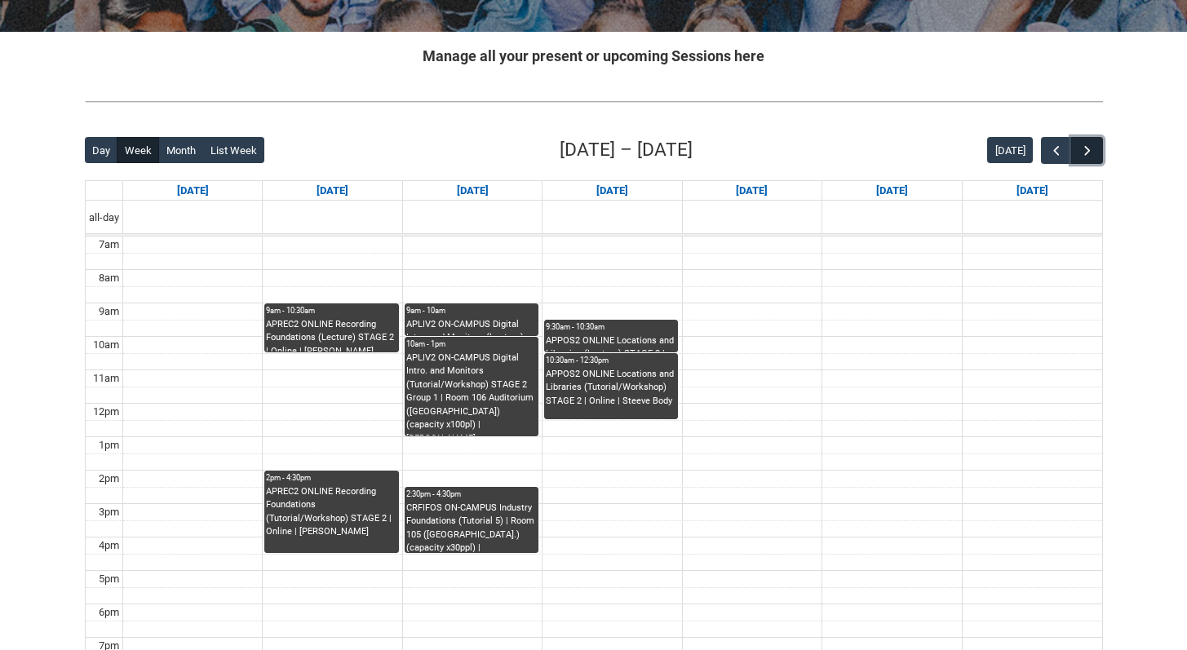
click at [1084, 145] on span "button" at bounding box center [1087, 151] width 16 height 16
click at [1052, 148] on span "button" at bounding box center [1056, 151] width 16 height 16
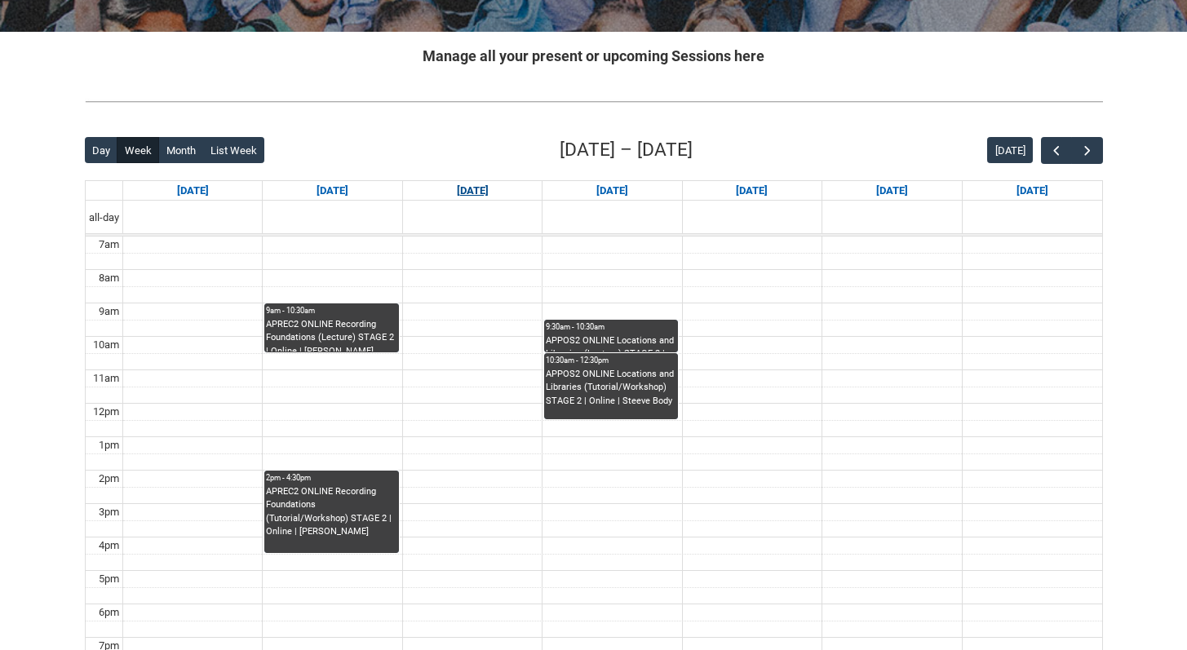
click at [483, 189] on link "[DATE]" at bounding box center [473, 191] width 38 height 20
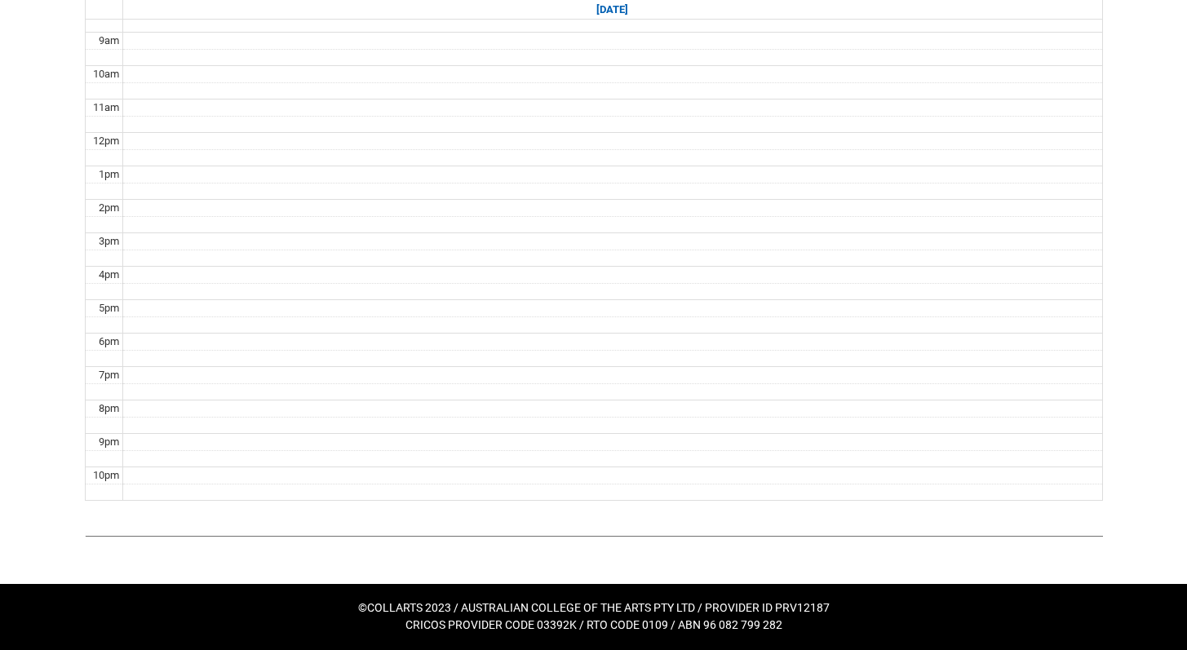
scroll to position [264, 0]
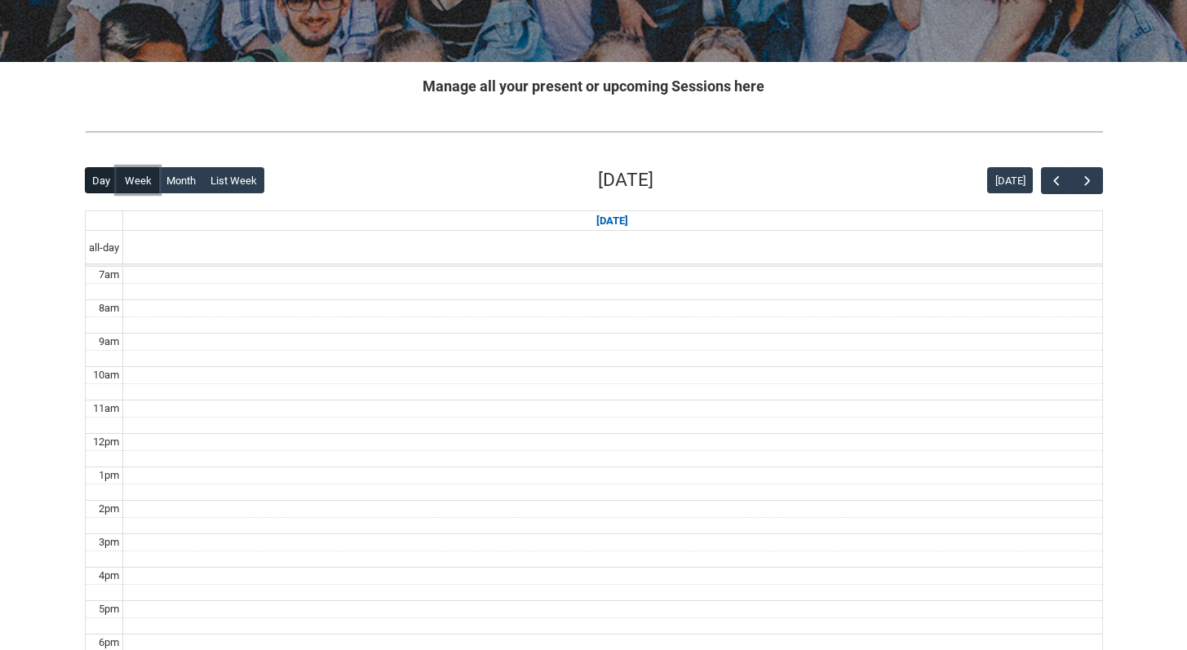
click at [125, 178] on button "Week" at bounding box center [138, 180] width 42 height 26
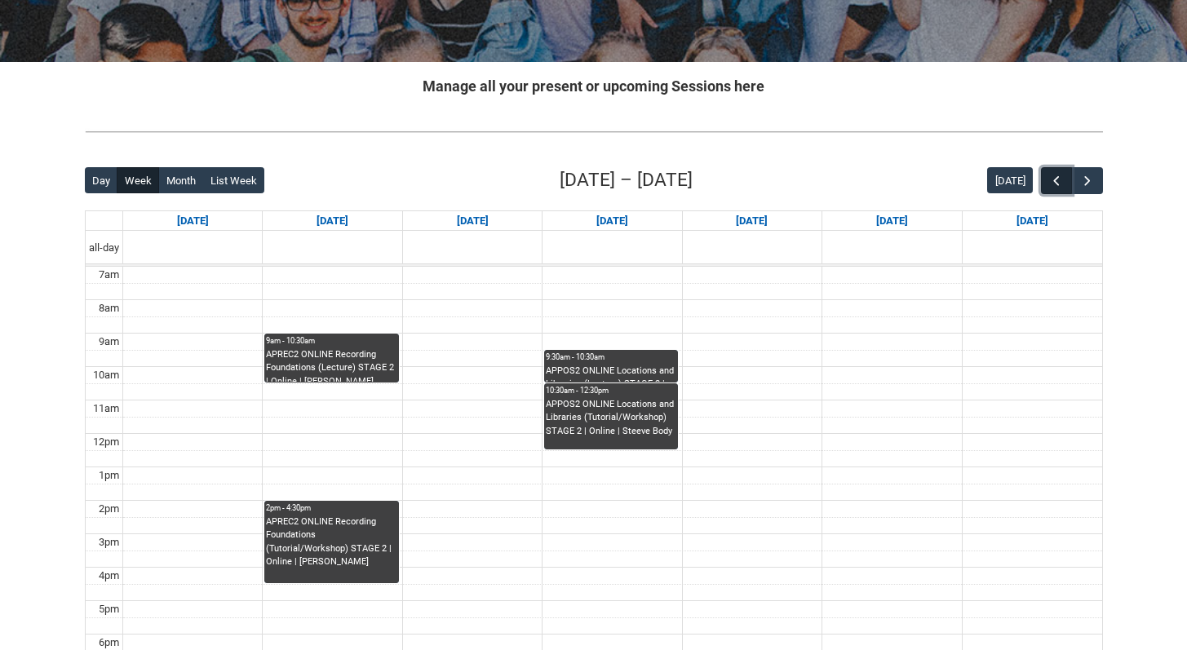
click at [1043, 189] on button "button" at bounding box center [1056, 180] width 31 height 27
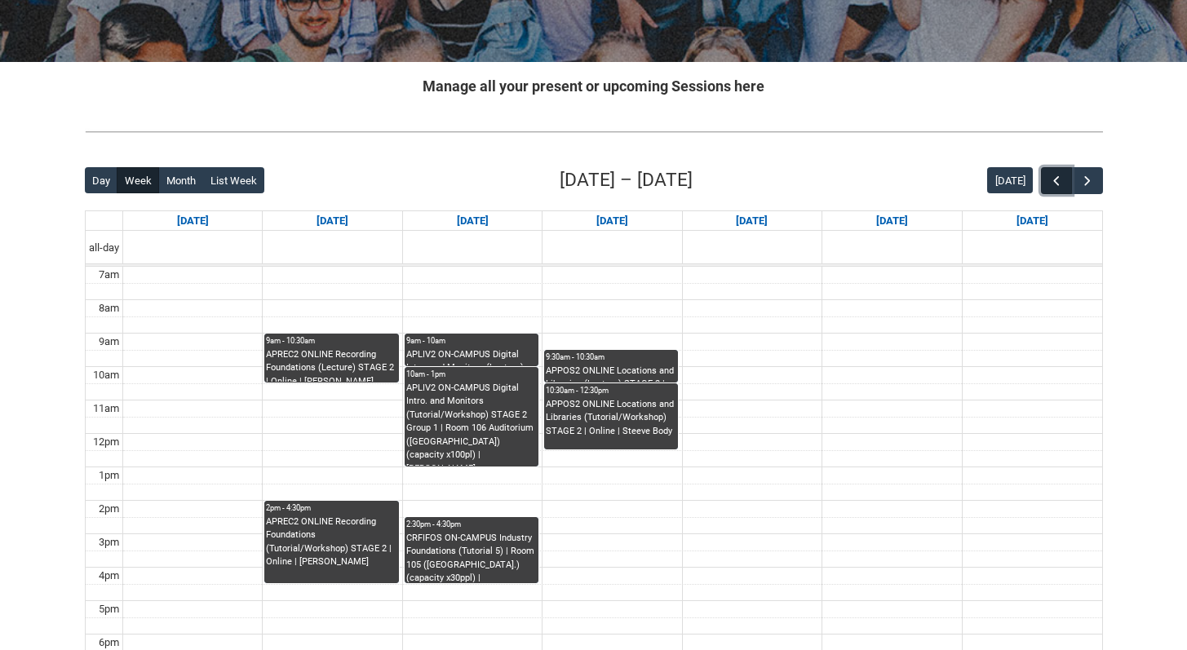
click at [1049, 185] on span "button" at bounding box center [1056, 181] width 16 height 16
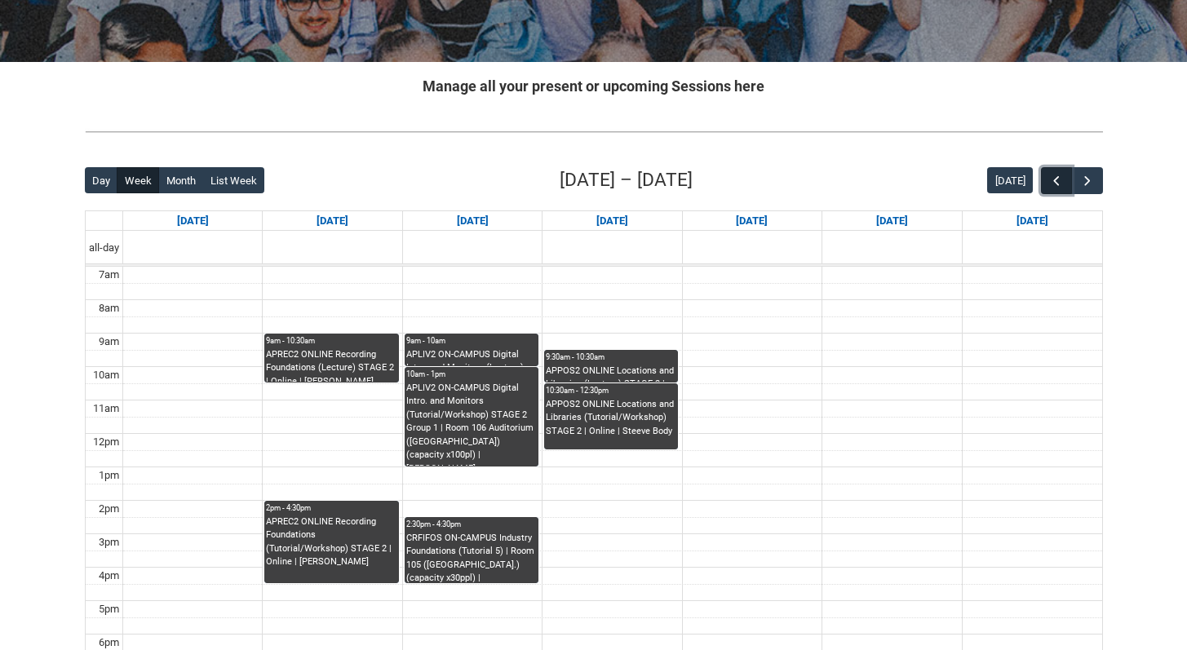
click at [1049, 185] on span "button" at bounding box center [1056, 181] width 16 height 16
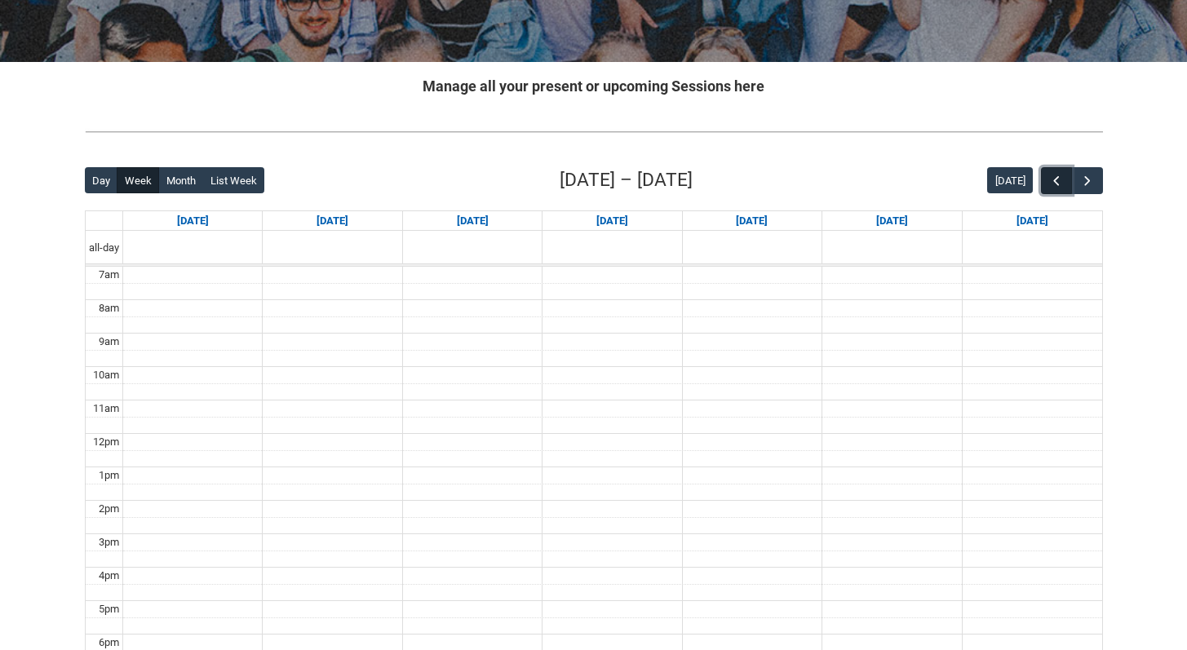
click at [1049, 185] on span "button" at bounding box center [1056, 181] width 16 height 16
click at [1097, 184] on button "button" at bounding box center [1086, 180] width 31 height 27
click at [1095, 184] on button "button" at bounding box center [1086, 180] width 31 height 27
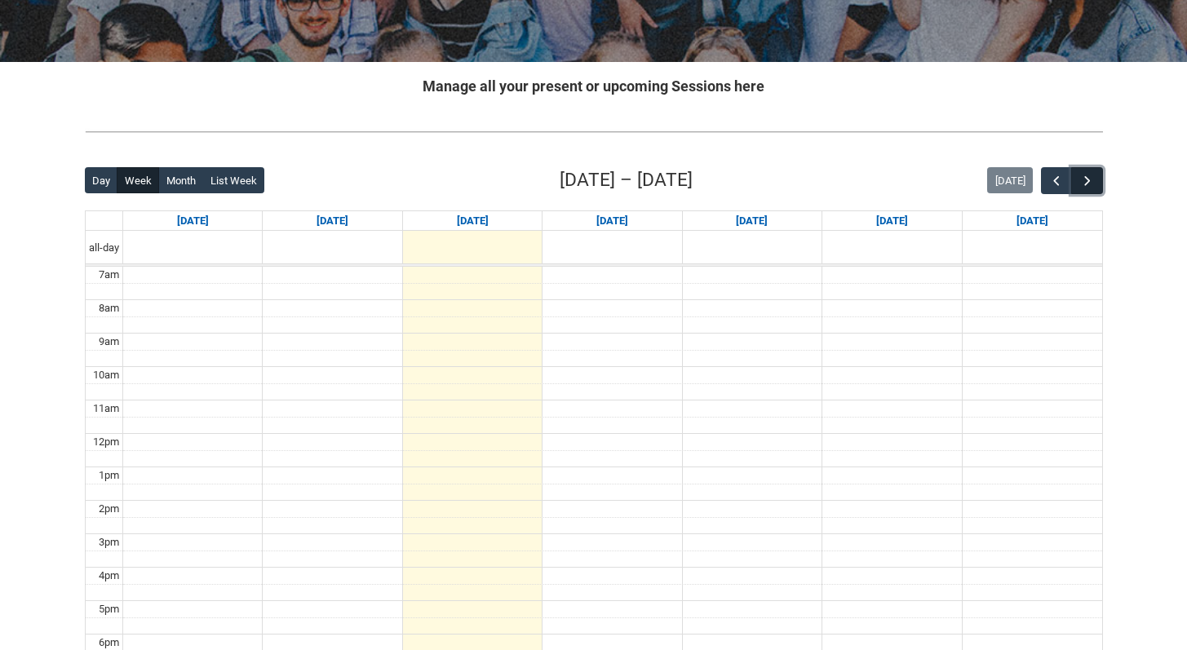
click at [1095, 184] on button "button" at bounding box center [1086, 180] width 31 height 27
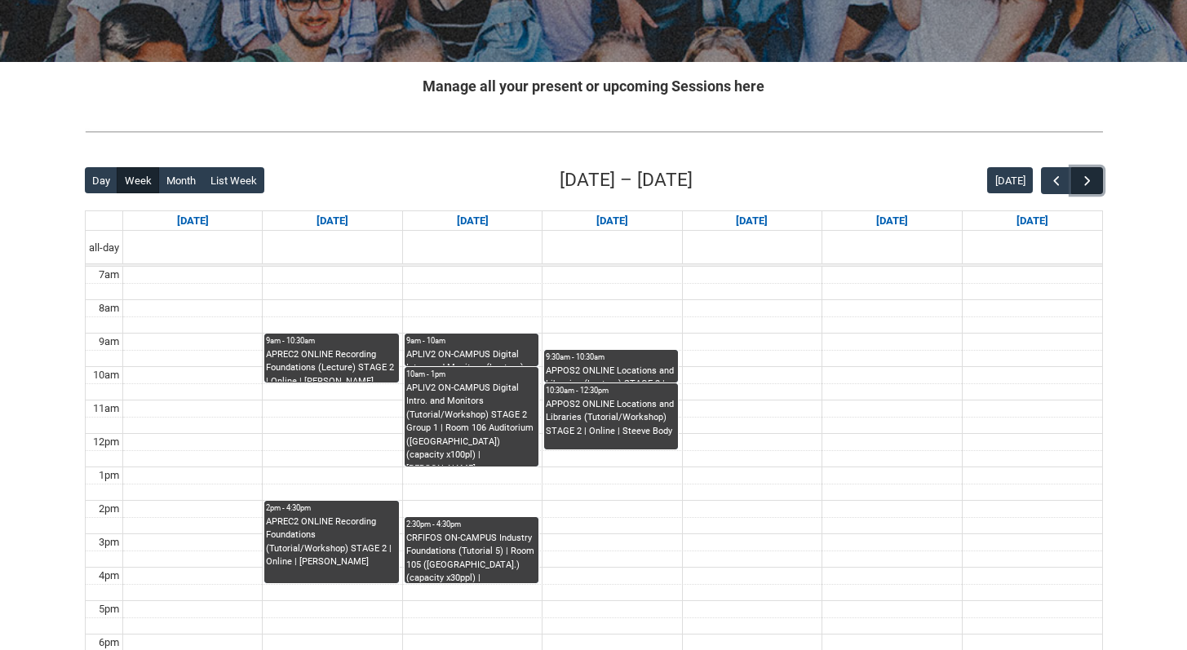
click at [1095, 184] on button "button" at bounding box center [1086, 180] width 31 height 27
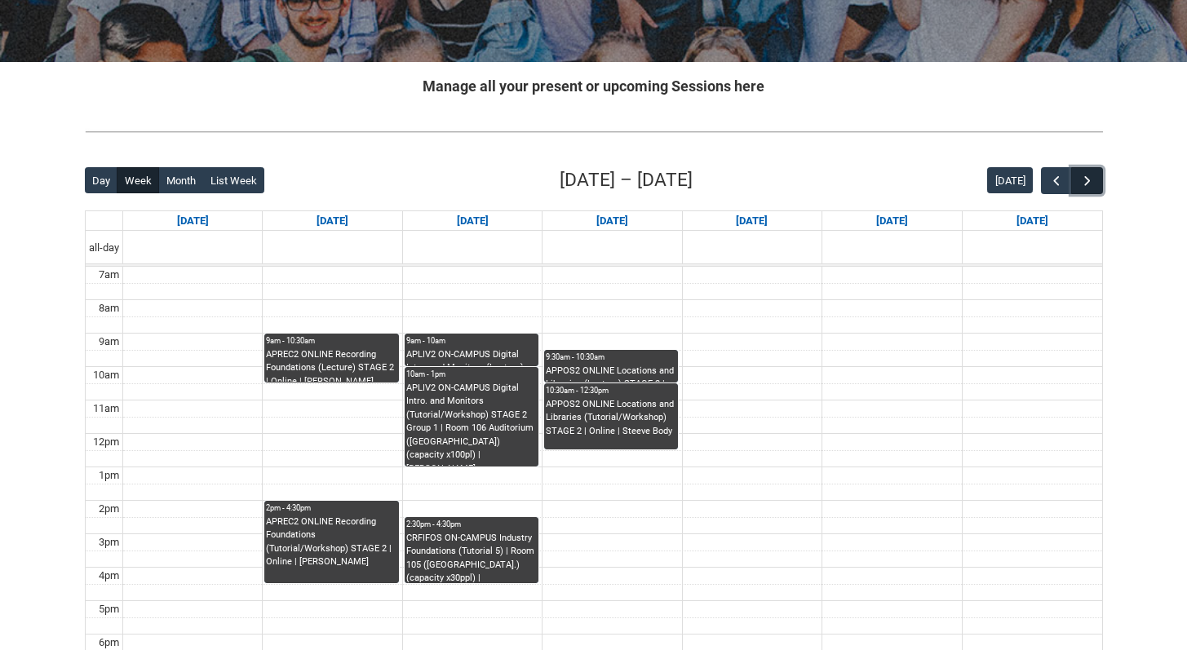
click at [1095, 184] on button "button" at bounding box center [1086, 180] width 31 height 27
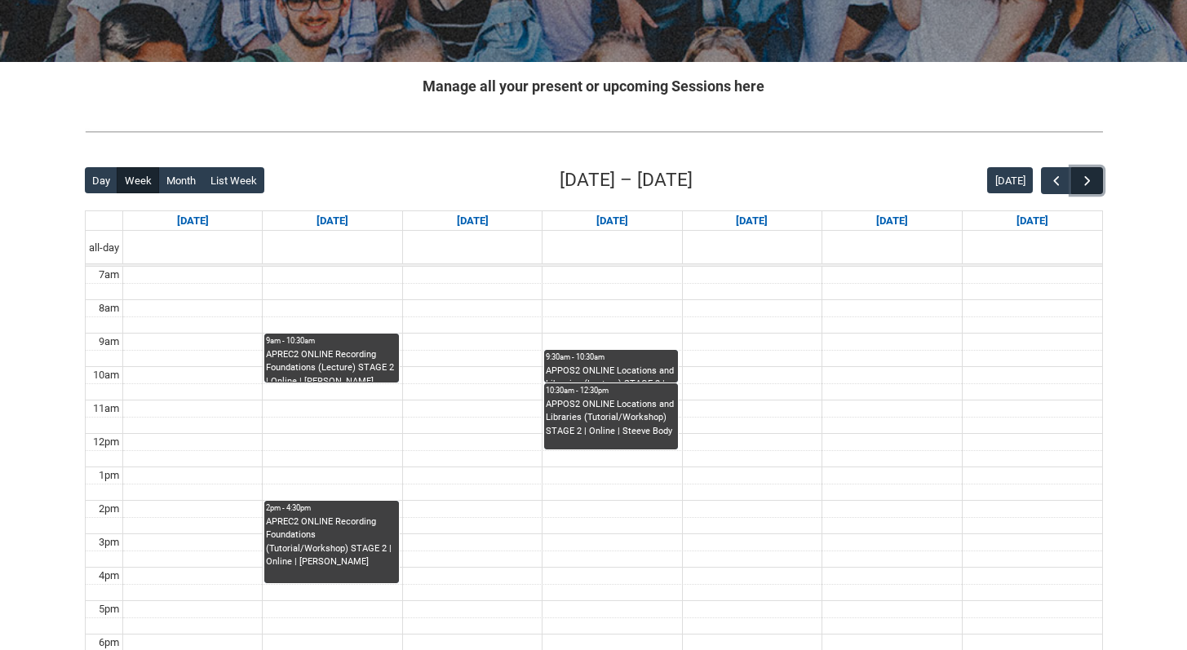
click at [1095, 184] on button "button" at bounding box center [1086, 180] width 31 height 27
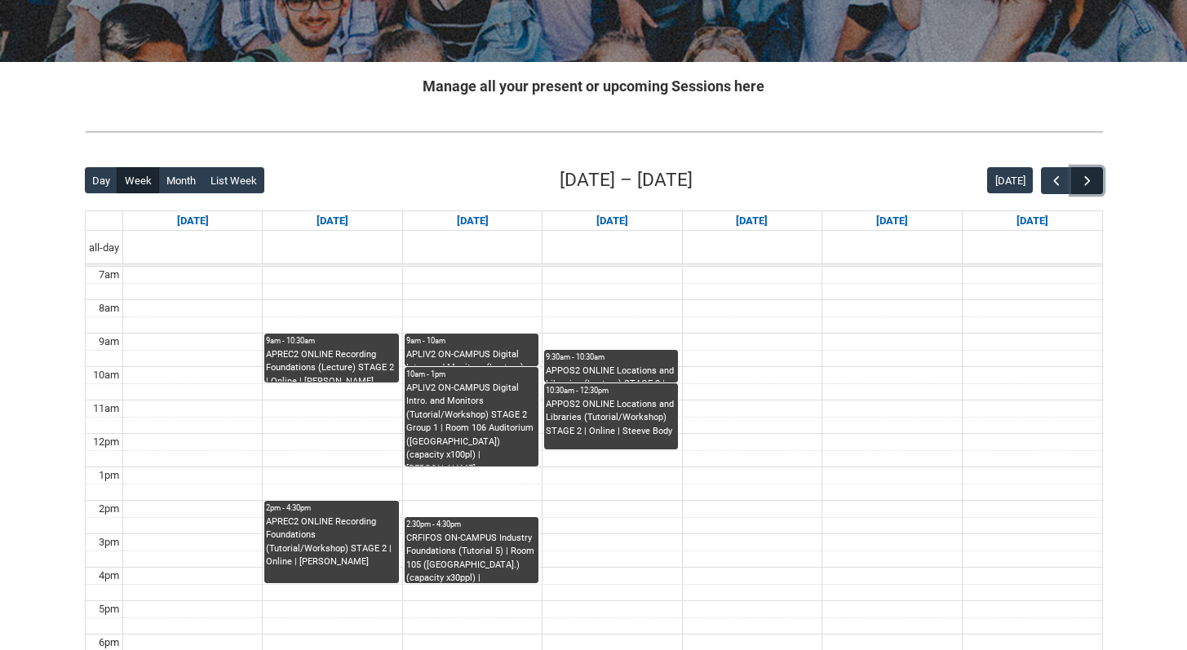
click at [1095, 184] on button "button" at bounding box center [1086, 180] width 31 height 27
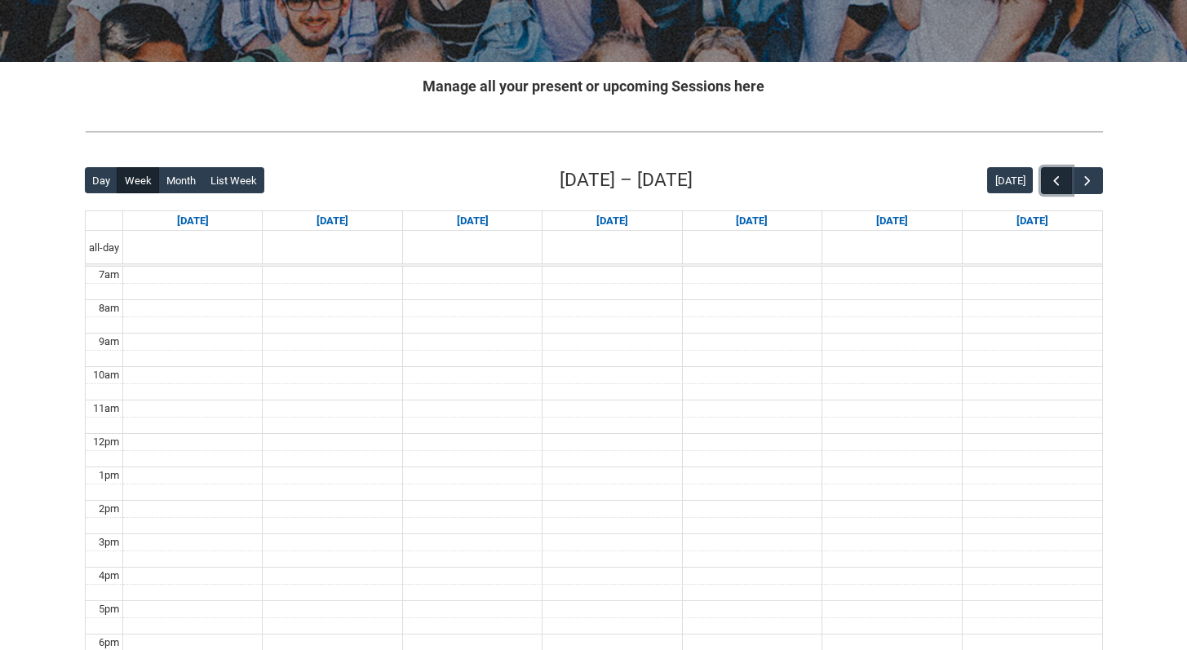
click at [1059, 182] on span "button" at bounding box center [1056, 181] width 16 height 16
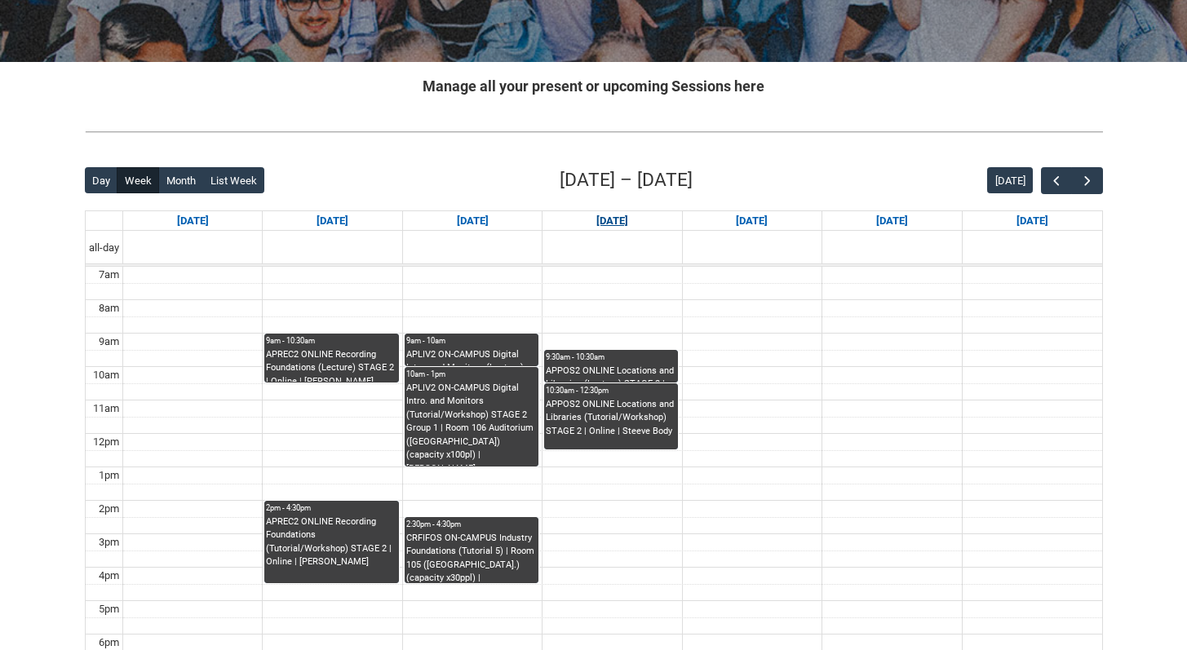
click at [622, 219] on link "[DATE]" at bounding box center [612, 221] width 38 height 20
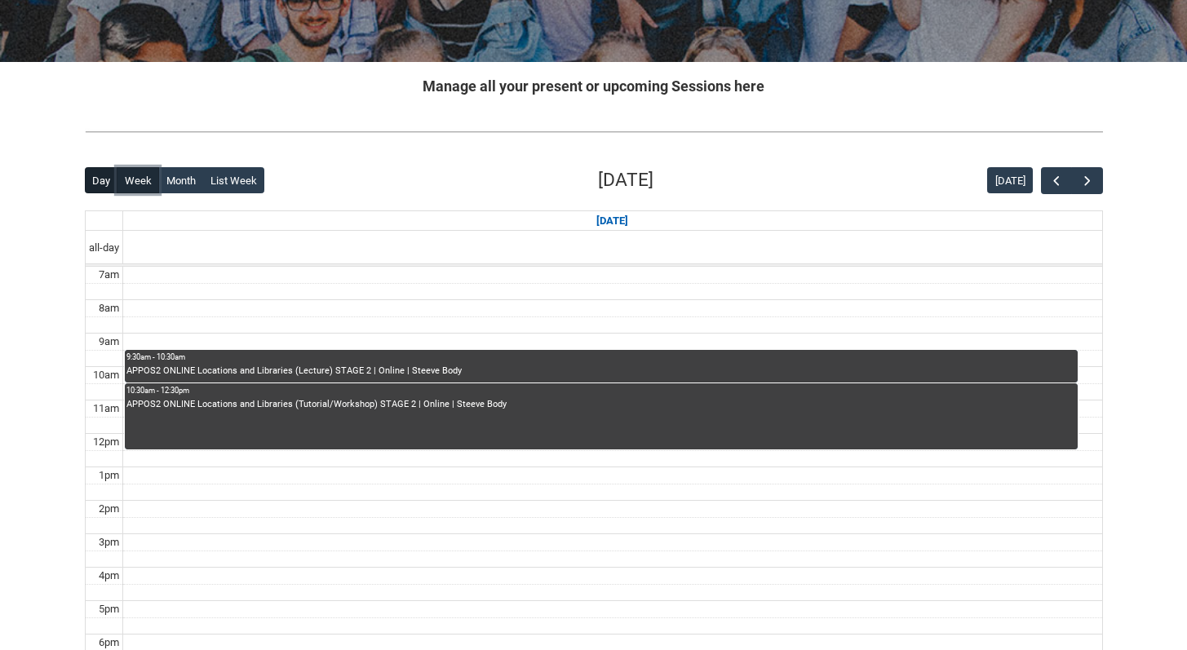
click at [139, 180] on button "Week" at bounding box center [138, 180] width 42 height 26
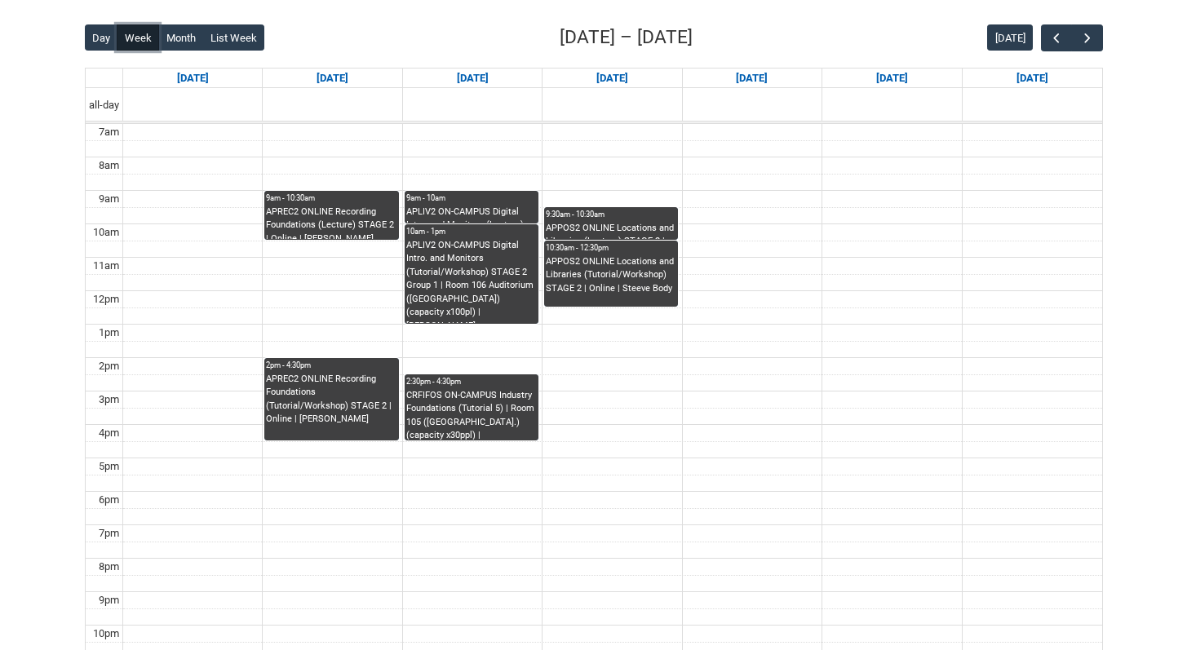
scroll to position [405, 0]
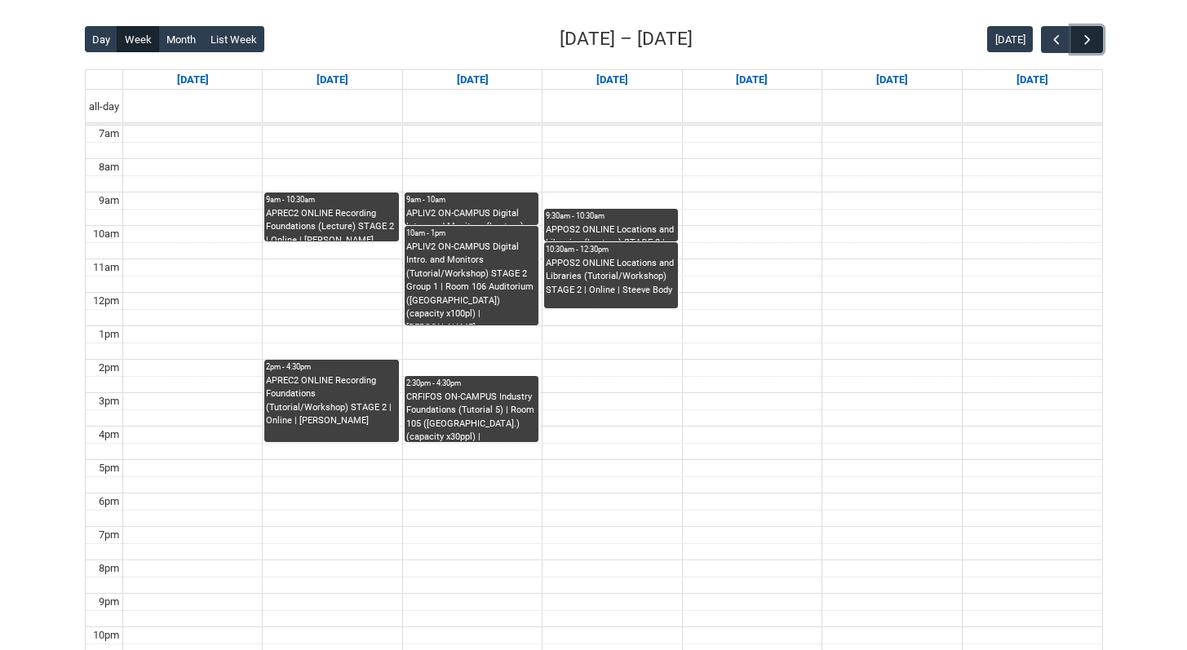
click at [1082, 36] on span "button" at bounding box center [1087, 40] width 16 height 16
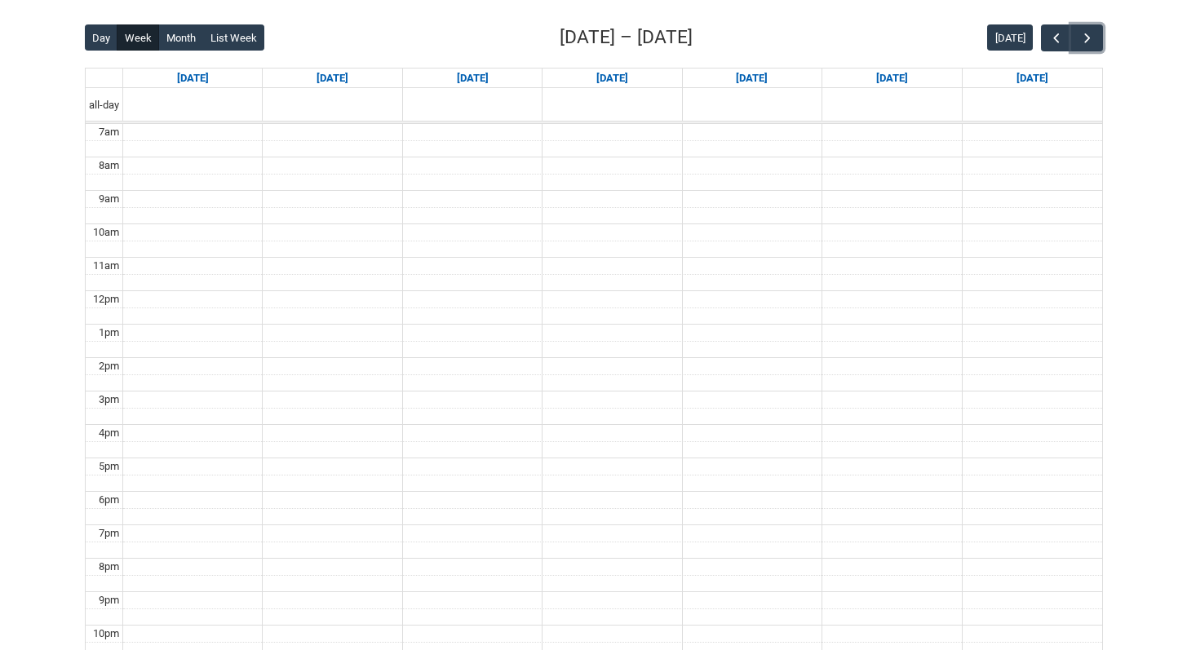
scroll to position [359, 0]
